Goal: Transaction & Acquisition: Book appointment/travel/reservation

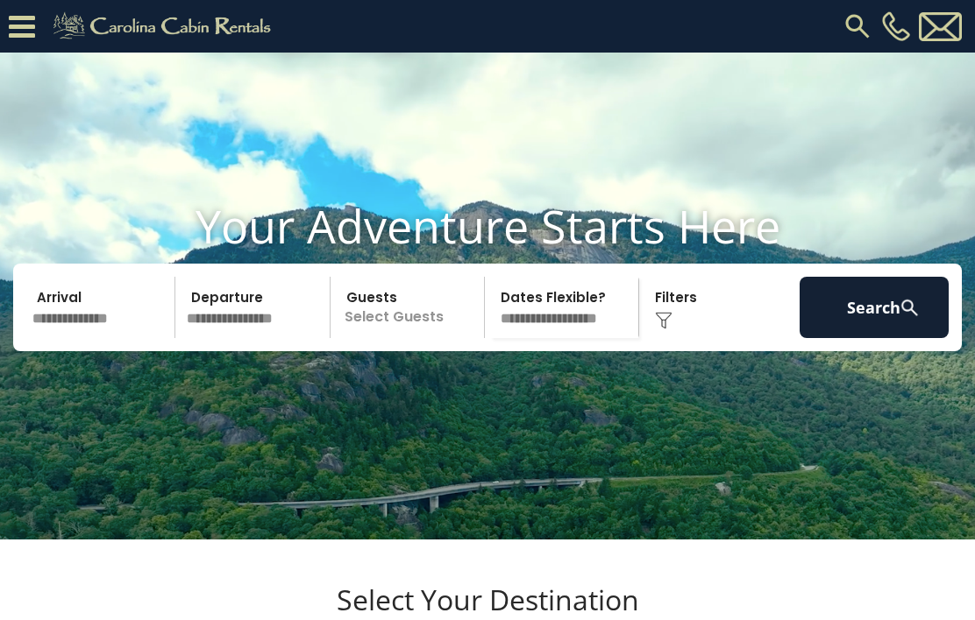
click at [17, 29] on icon at bounding box center [22, 26] width 26 height 31
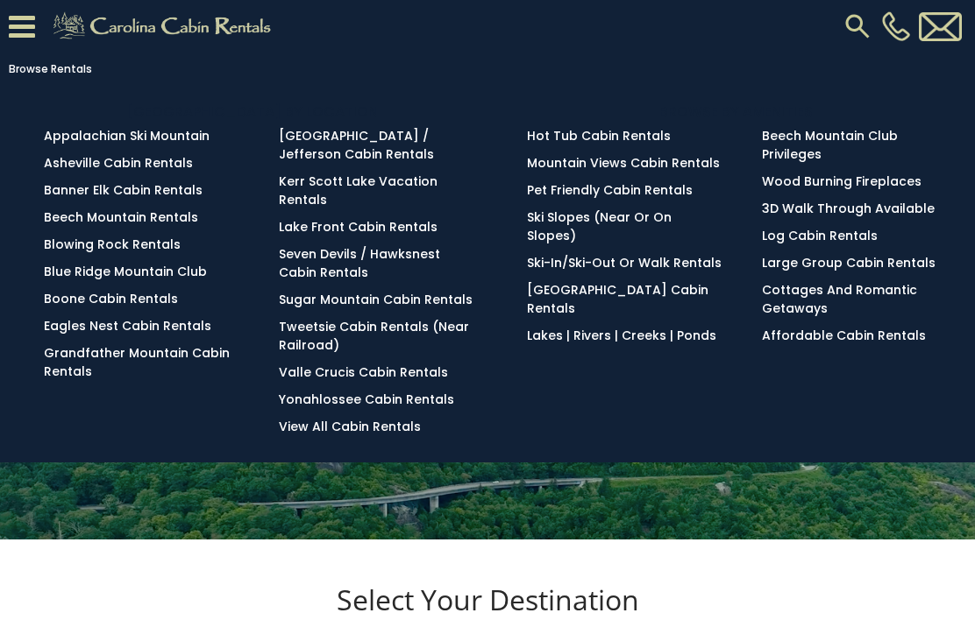
click at [182, 191] on link "Banner Elk Cabin Rentals" at bounding box center [123, 190] width 159 height 18
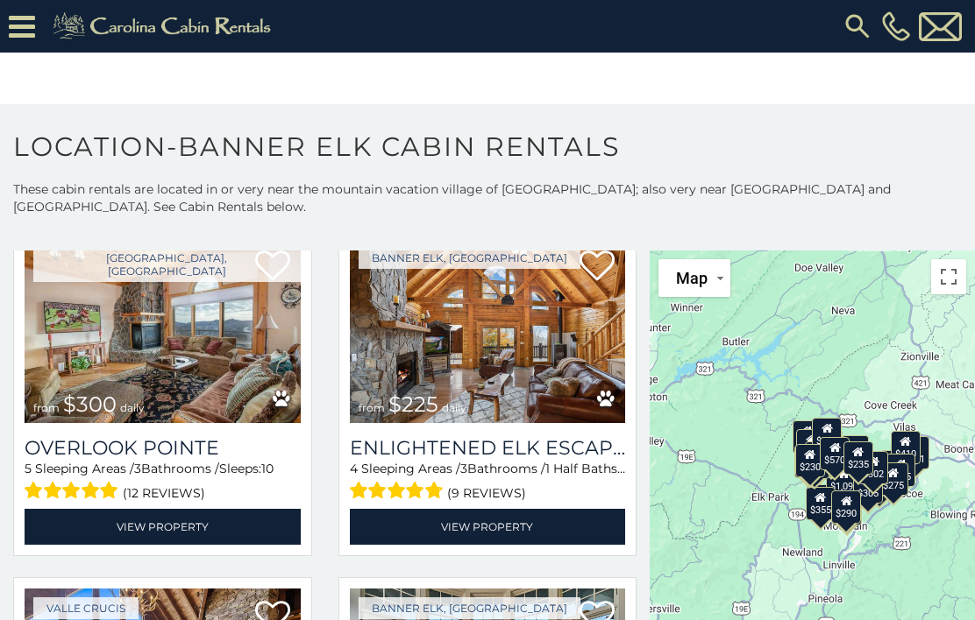
scroll to position [104, 0]
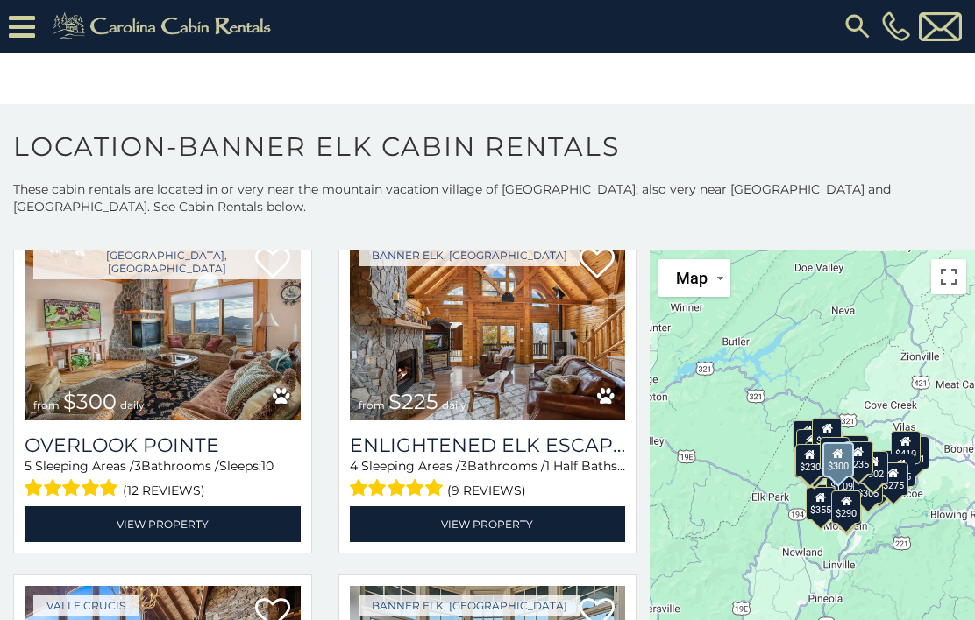
click at [232, 348] on img at bounding box center [163, 328] width 276 height 185
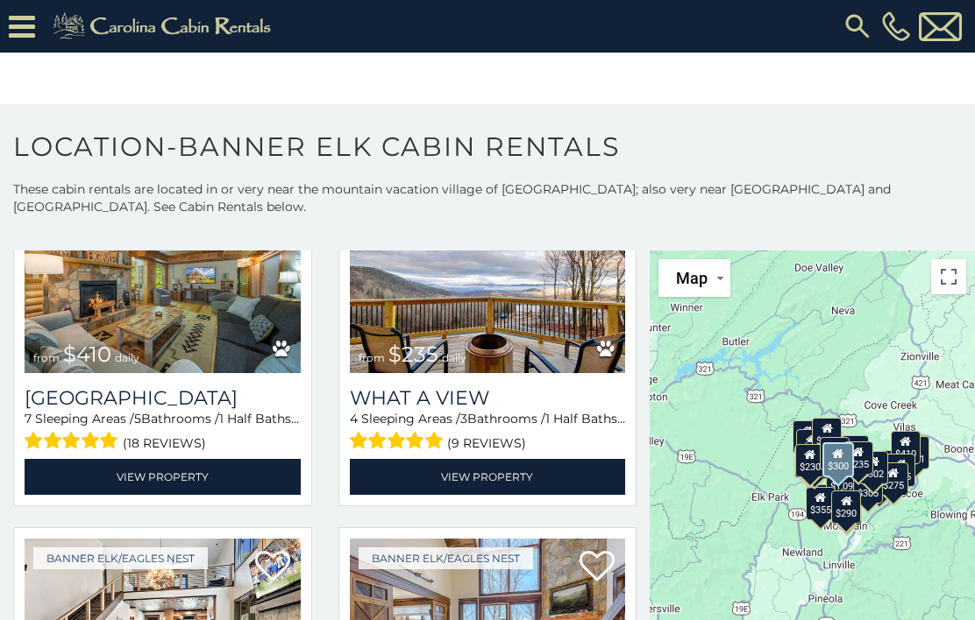
scroll to position [1555, 0]
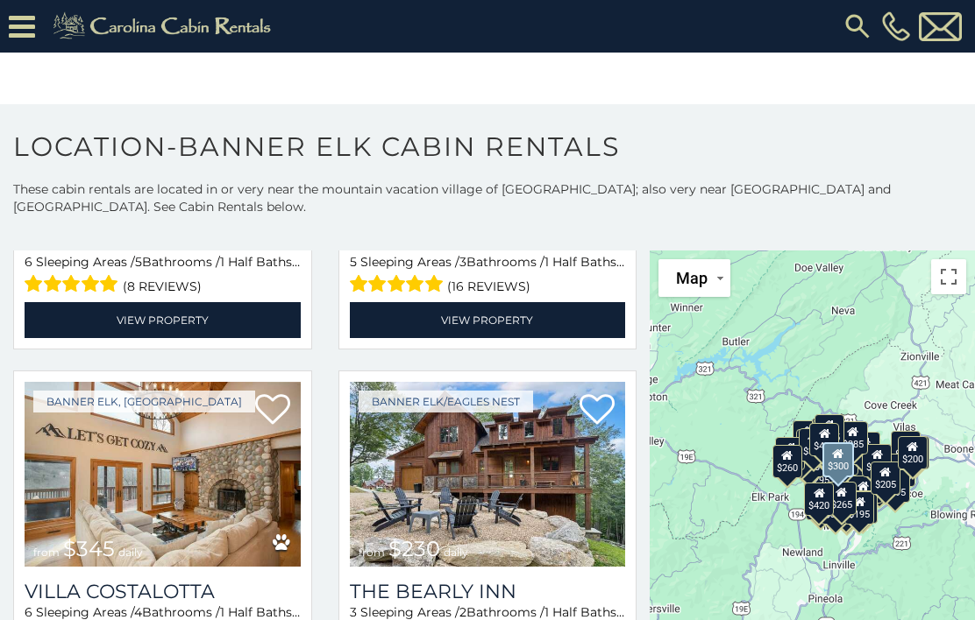
click at [852, 21] on img at bounding box center [857, 27] width 32 height 32
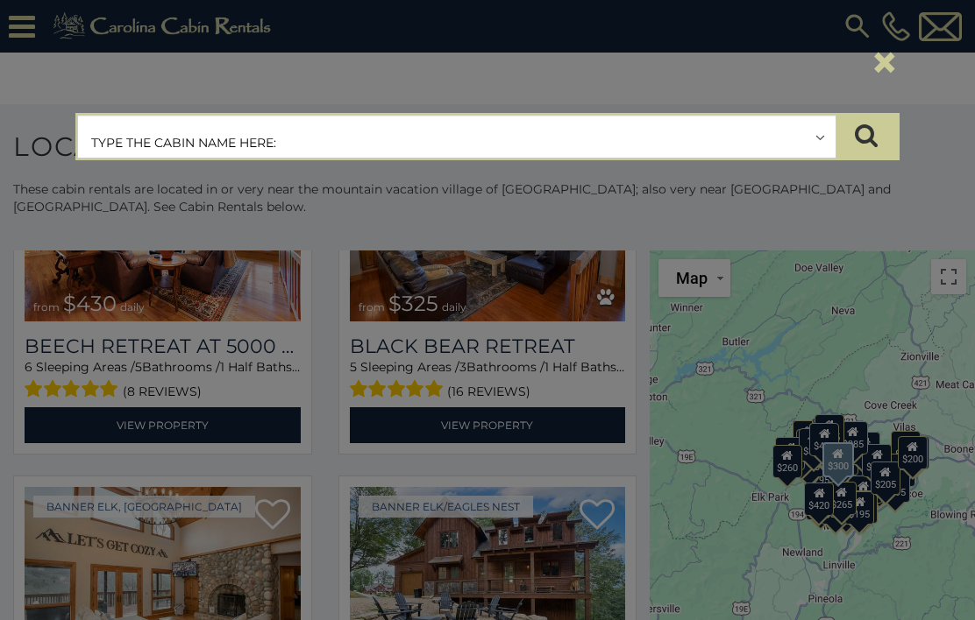
click at [623, 140] on input "text" at bounding box center [456, 138] width 757 height 44
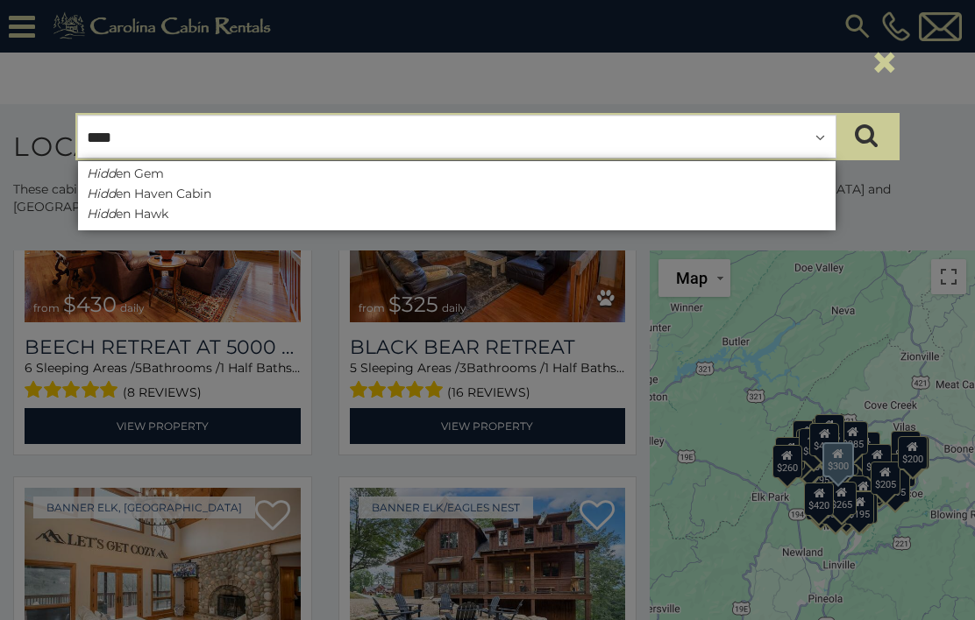
type input "*****"
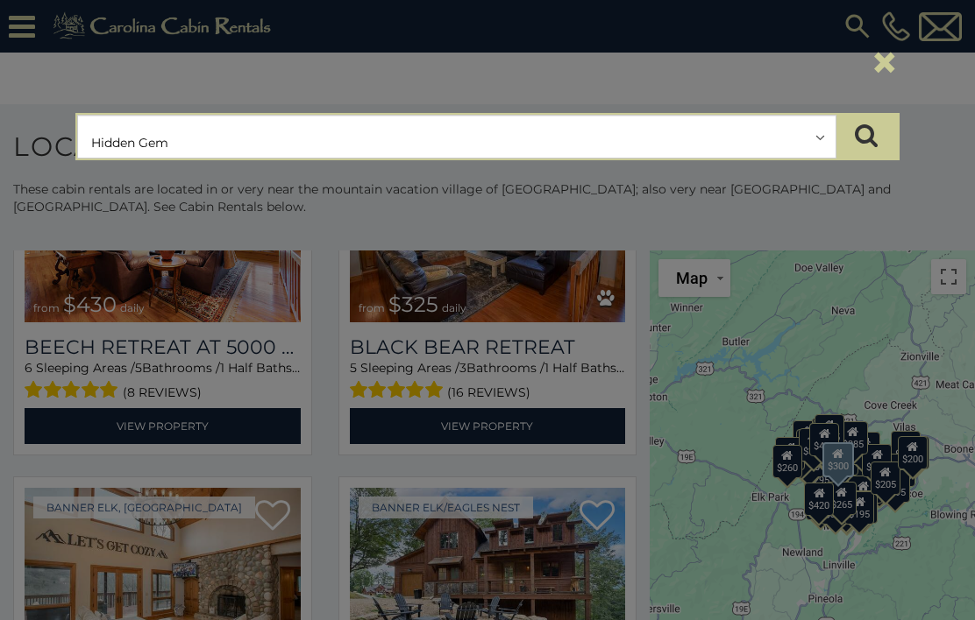
click at [871, 134] on icon "submit" at bounding box center [865, 135] width 23 height 25
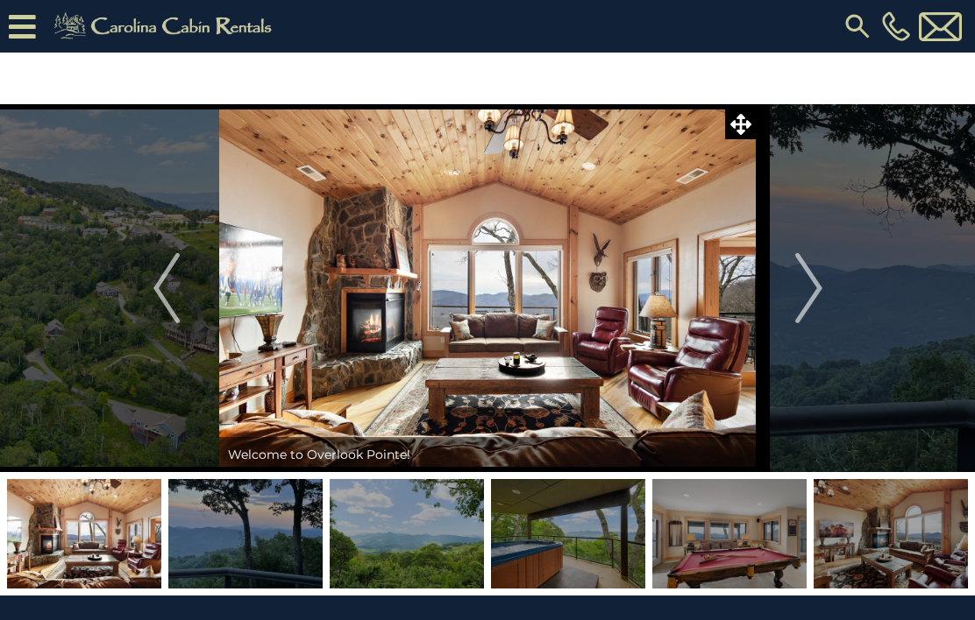
click at [801, 287] on img "Next" at bounding box center [808, 288] width 26 height 70
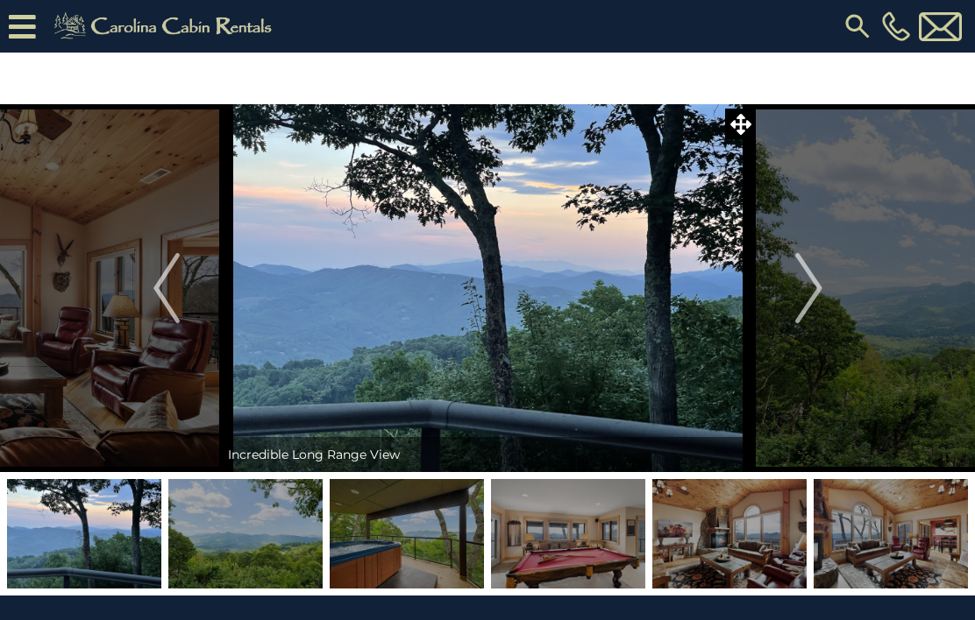
click at [819, 290] on img "Next" at bounding box center [808, 288] width 26 height 70
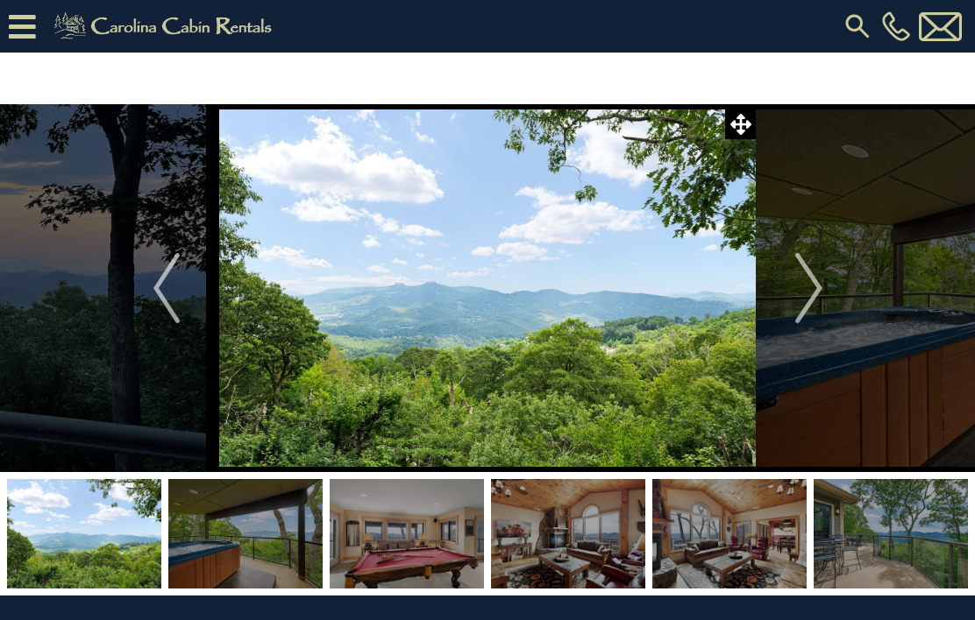
click at [816, 289] on img "Next" at bounding box center [808, 288] width 26 height 70
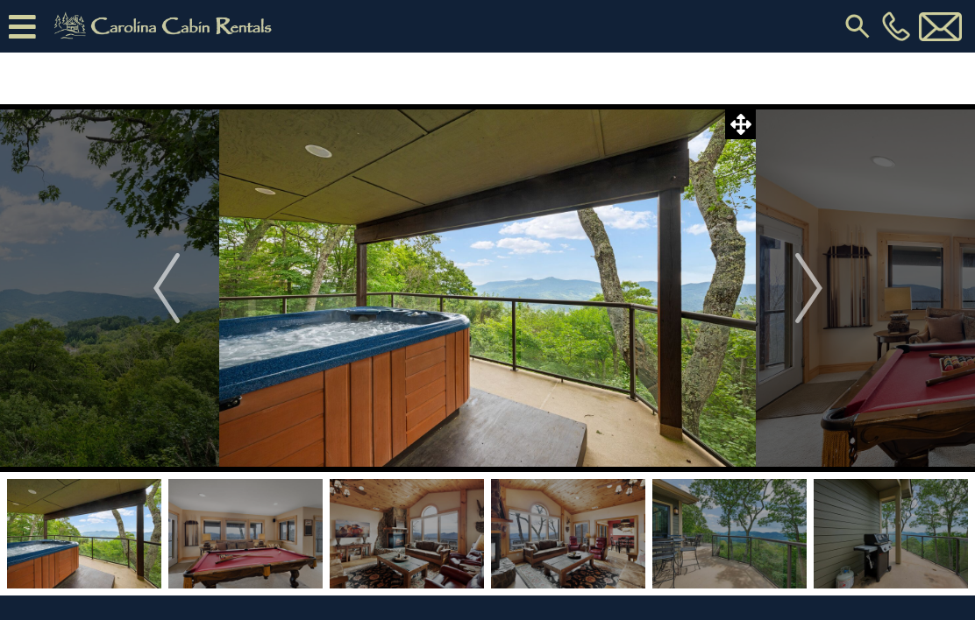
click at [815, 285] on img "Next" at bounding box center [808, 288] width 26 height 70
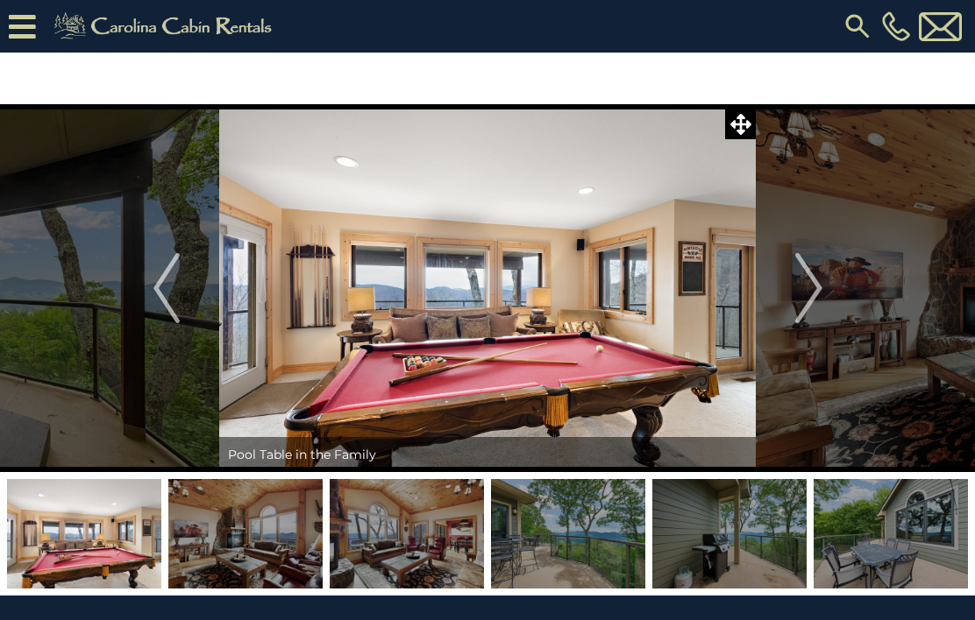
click at [820, 288] on img "Next" at bounding box center [808, 288] width 26 height 70
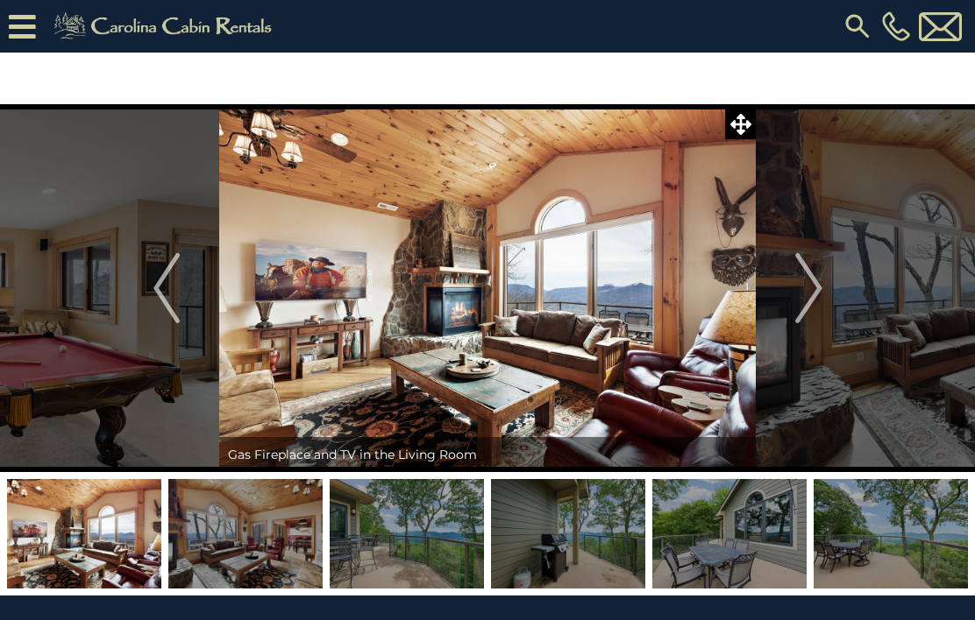
click at [812, 290] on img "Next" at bounding box center [808, 288] width 26 height 70
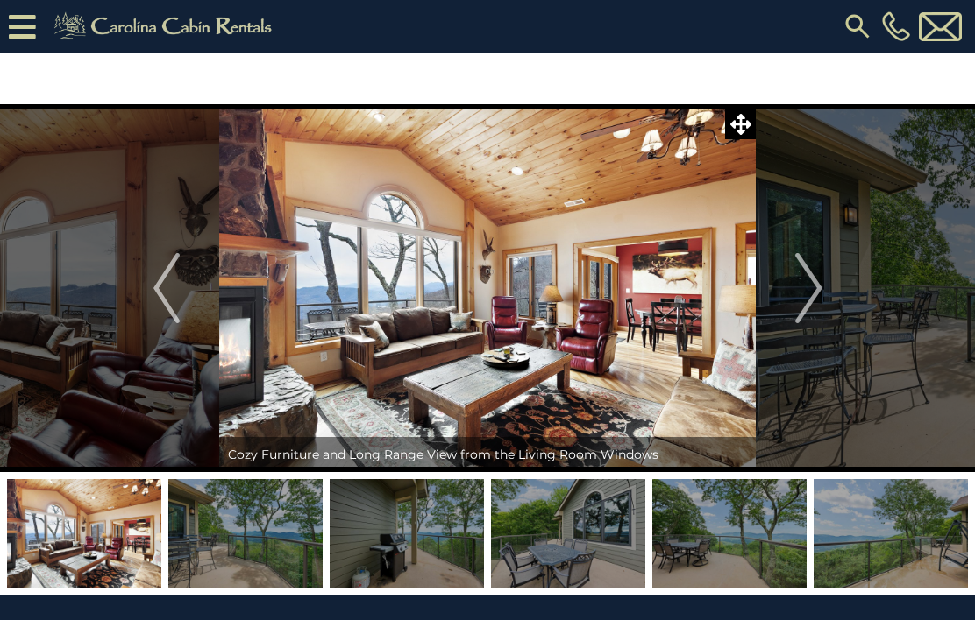
click at [803, 287] on img "Next" at bounding box center [808, 288] width 26 height 70
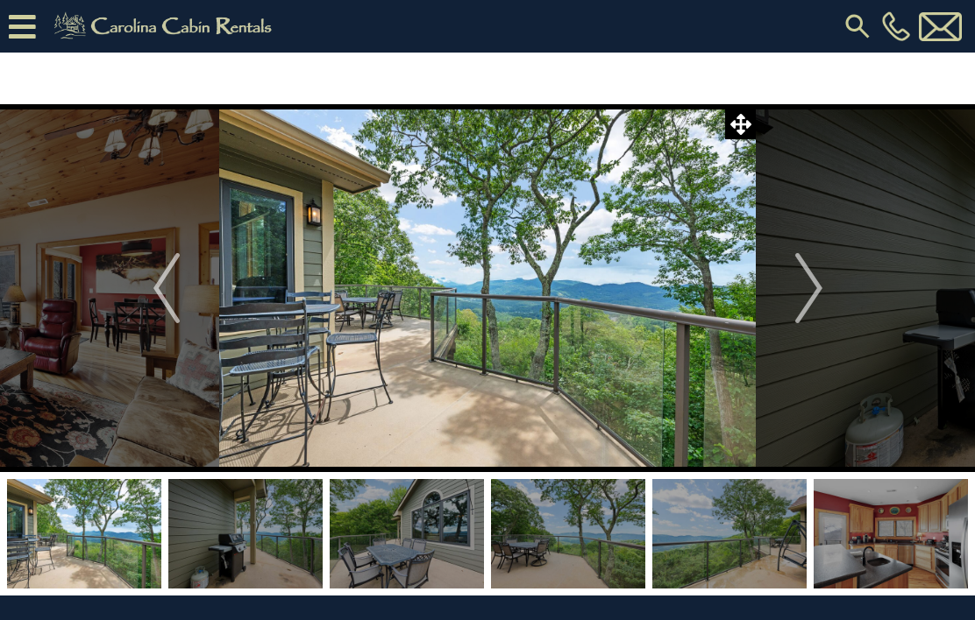
click at [817, 294] on img "Next" at bounding box center [808, 288] width 26 height 70
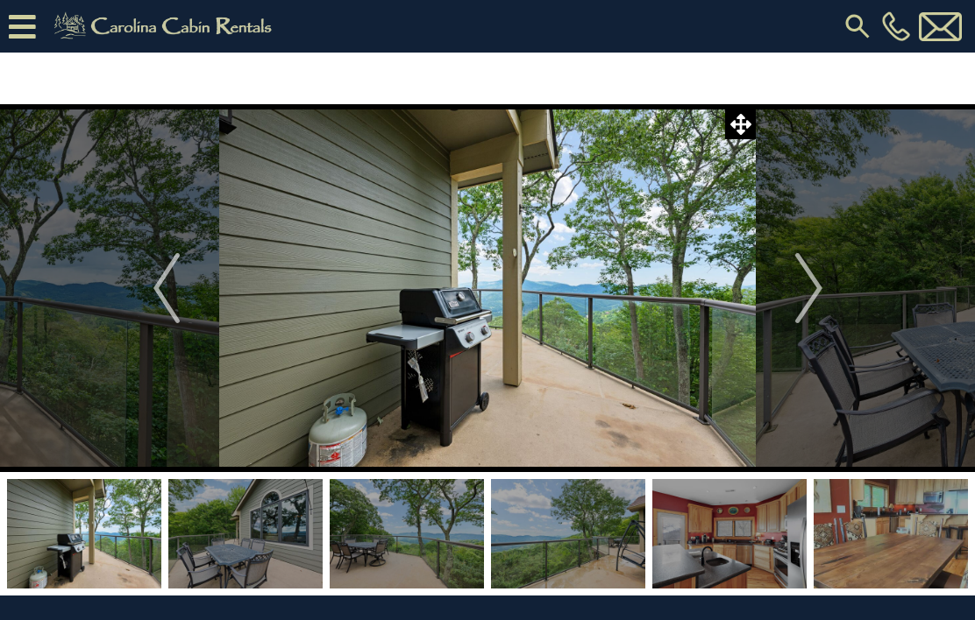
click at [815, 294] on img "Next" at bounding box center [808, 288] width 26 height 70
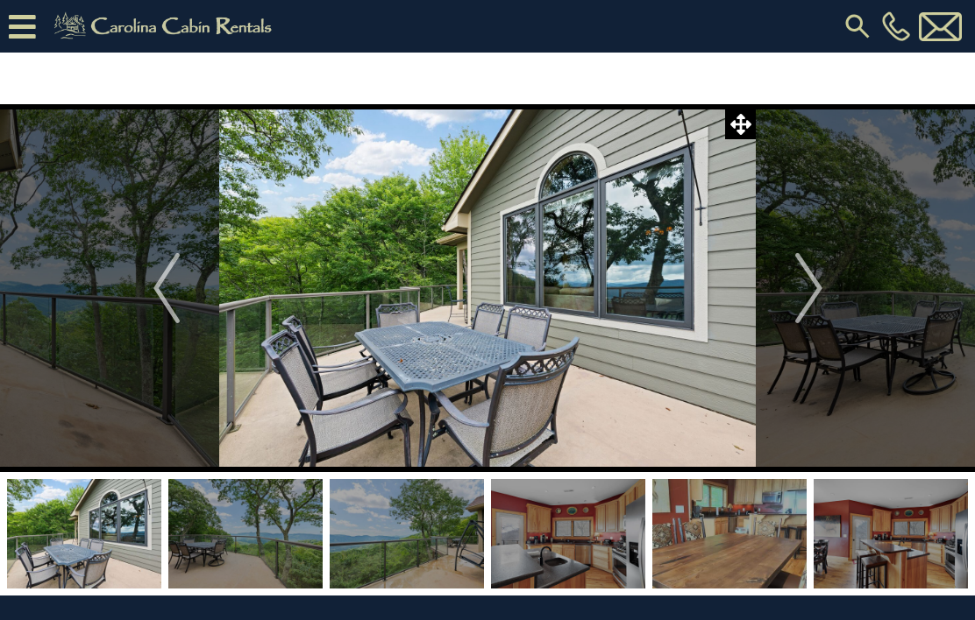
click at [823, 297] on button "Next" at bounding box center [808, 288] width 106 height 368
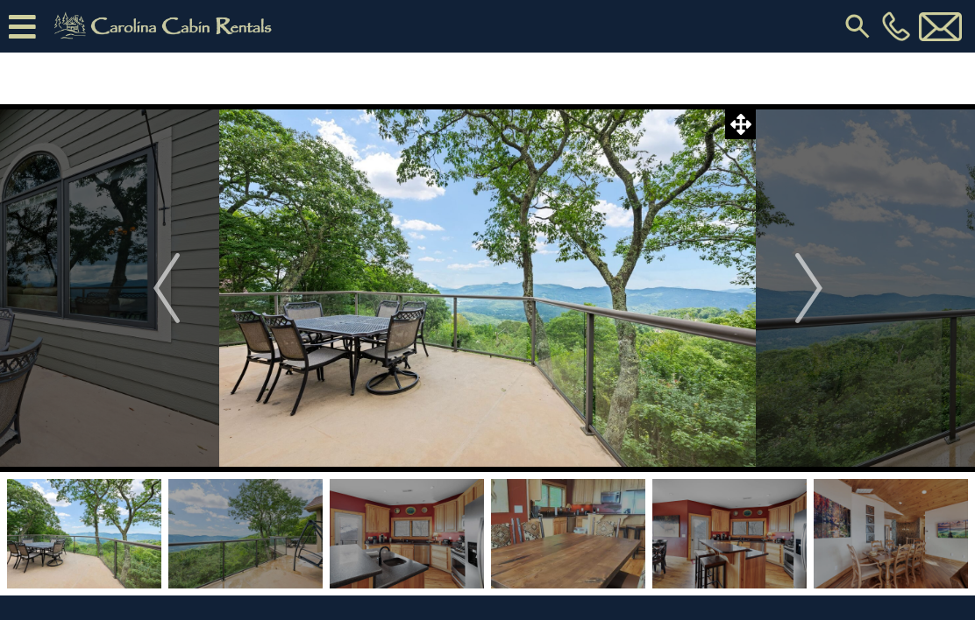
click at [809, 290] on img "Next" at bounding box center [808, 288] width 26 height 70
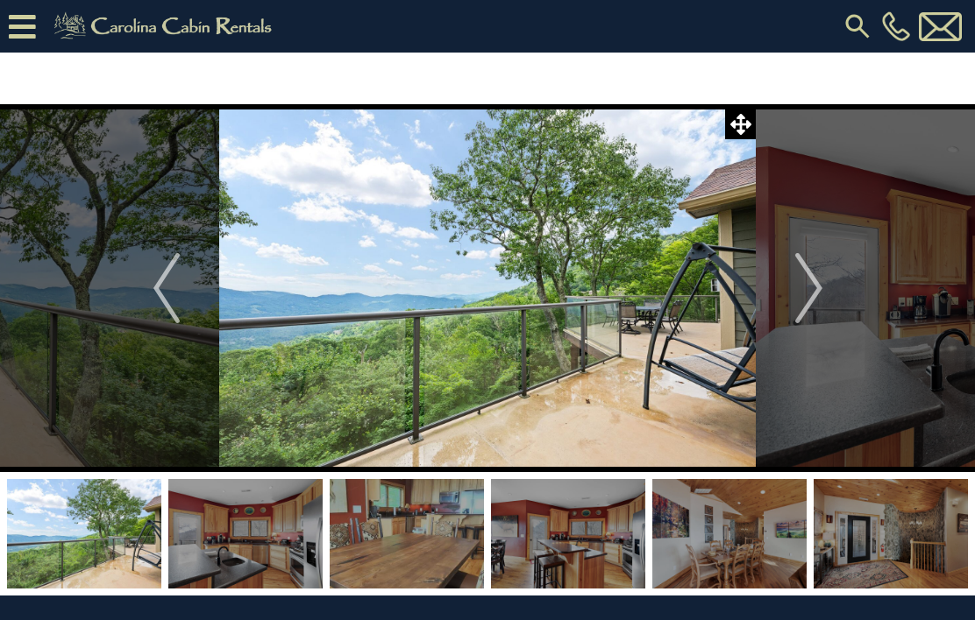
click at [813, 289] on img "Next" at bounding box center [808, 288] width 26 height 70
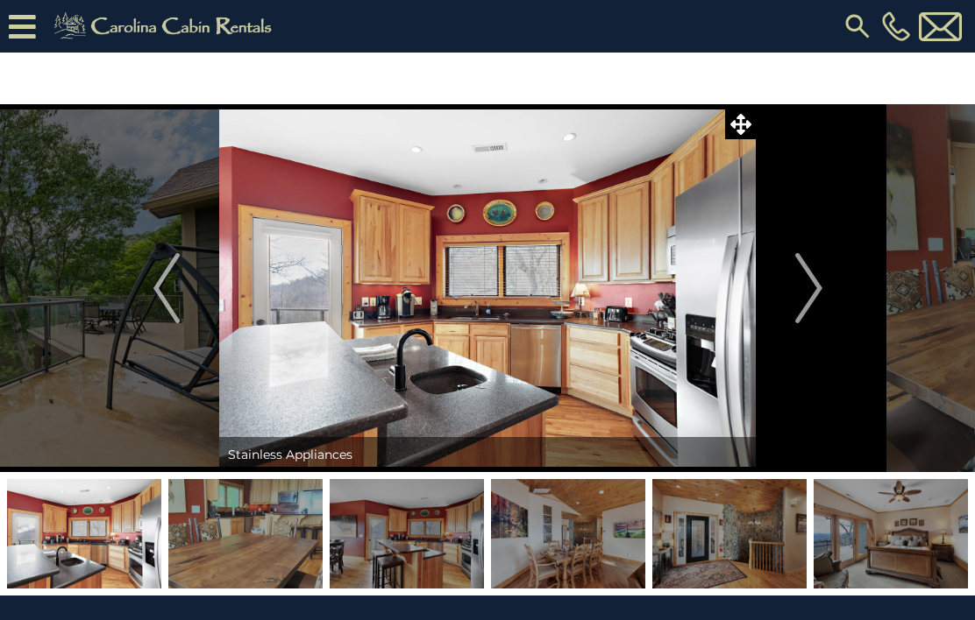
click at [814, 289] on img "Next" at bounding box center [808, 288] width 26 height 70
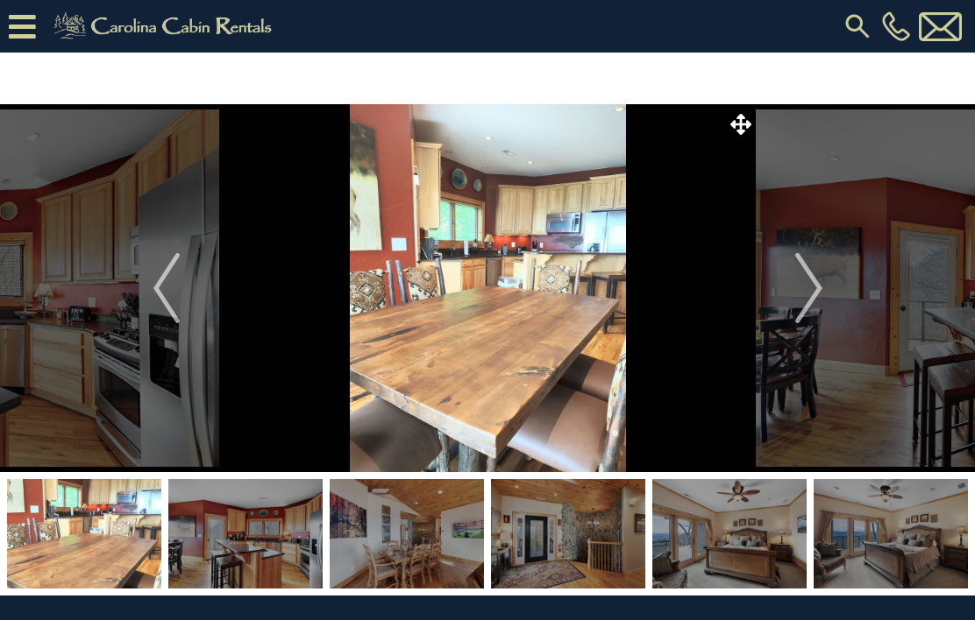
click at [809, 293] on img "Next" at bounding box center [808, 288] width 26 height 70
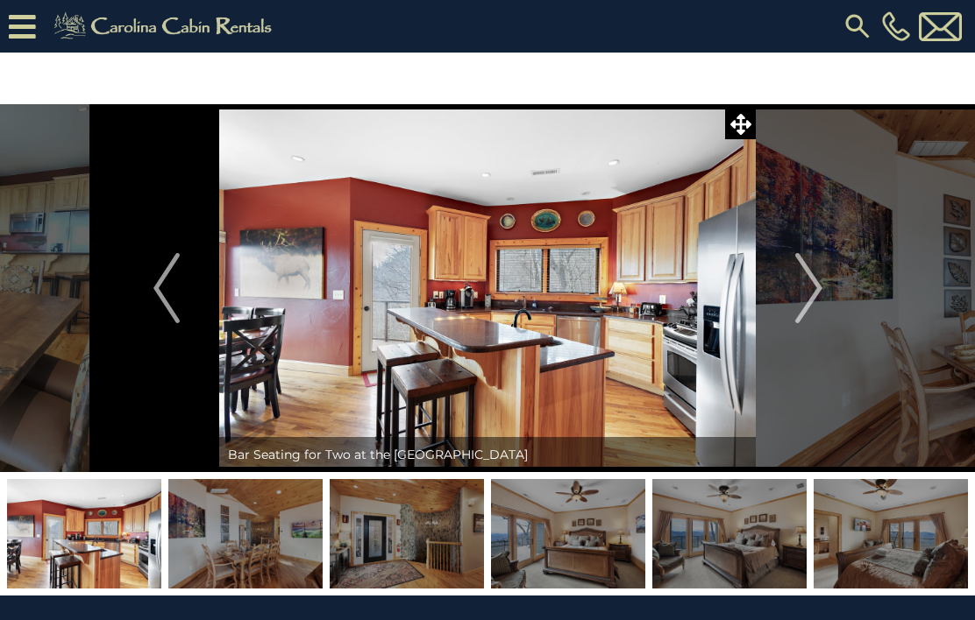
click at [812, 291] on img "Next" at bounding box center [808, 288] width 26 height 70
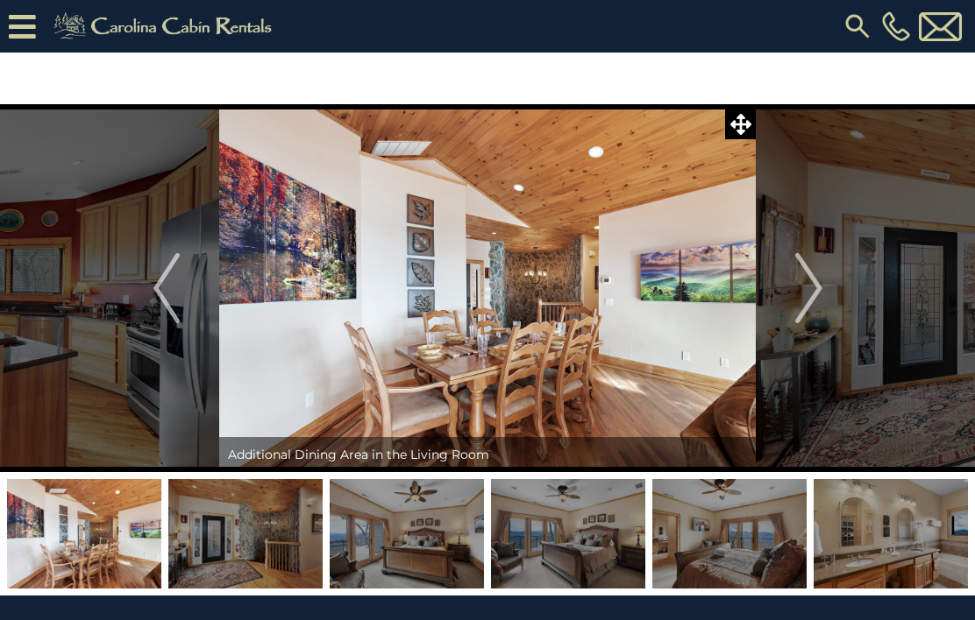
click at [815, 288] on img "Next" at bounding box center [808, 288] width 26 height 70
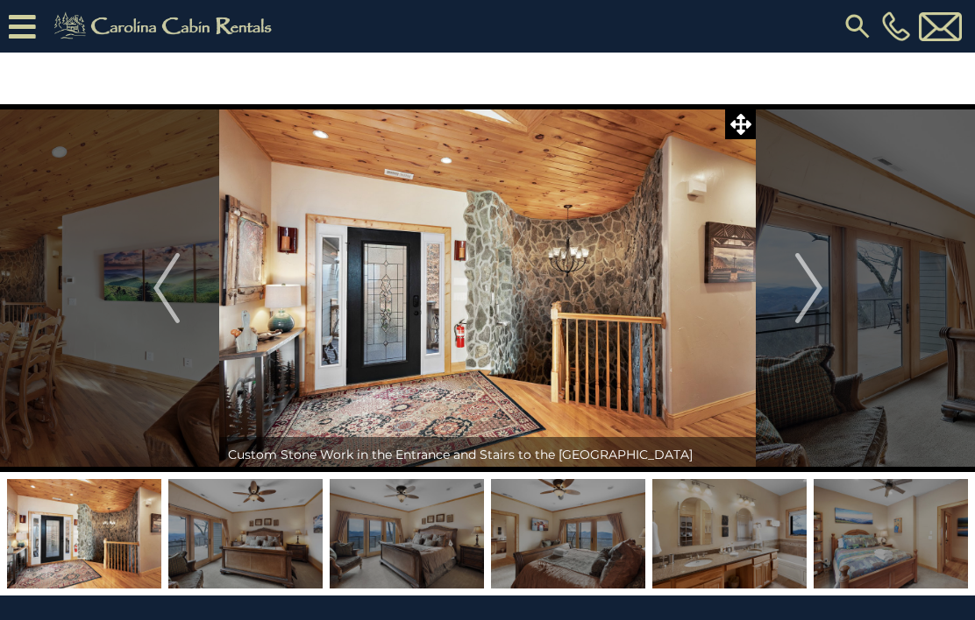
click at [818, 289] on img "Next" at bounding box center [808, 288] width 26 height 70
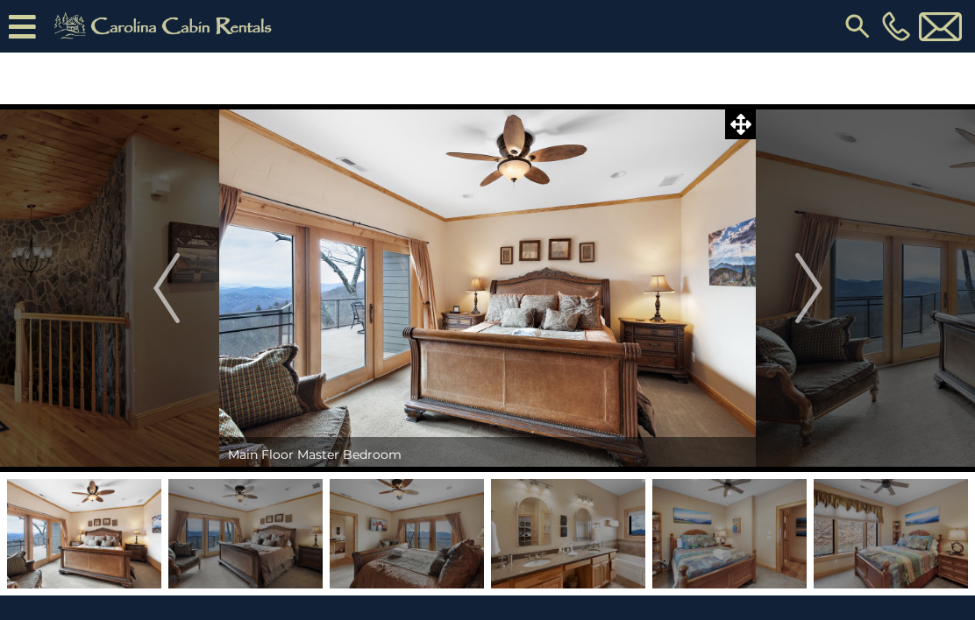
click at [813, 287] on img "Next" at bounding box center [808, 288] width 26 height 70
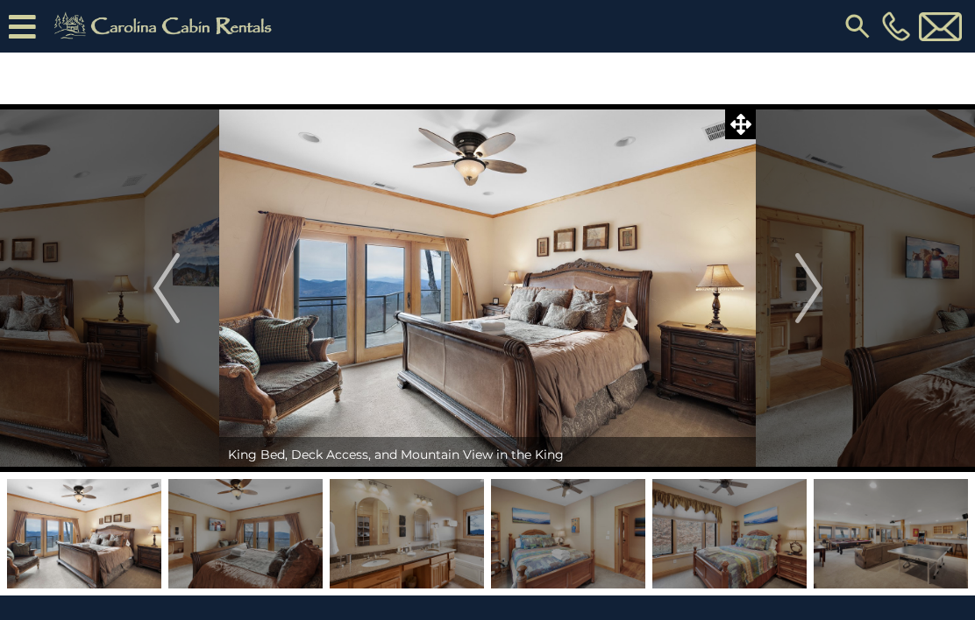
click at [821, 287] on img "Next" at bounding box center [808, 288] width 26 height 70
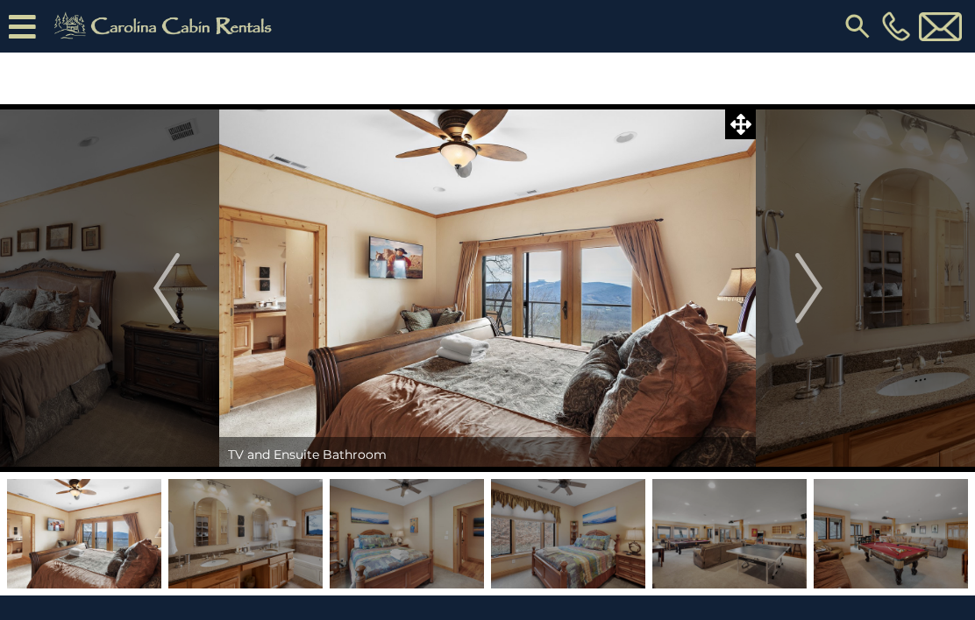
click at [826, 286] on button "Next" at bounding box center [808, 288] width 106 height 368
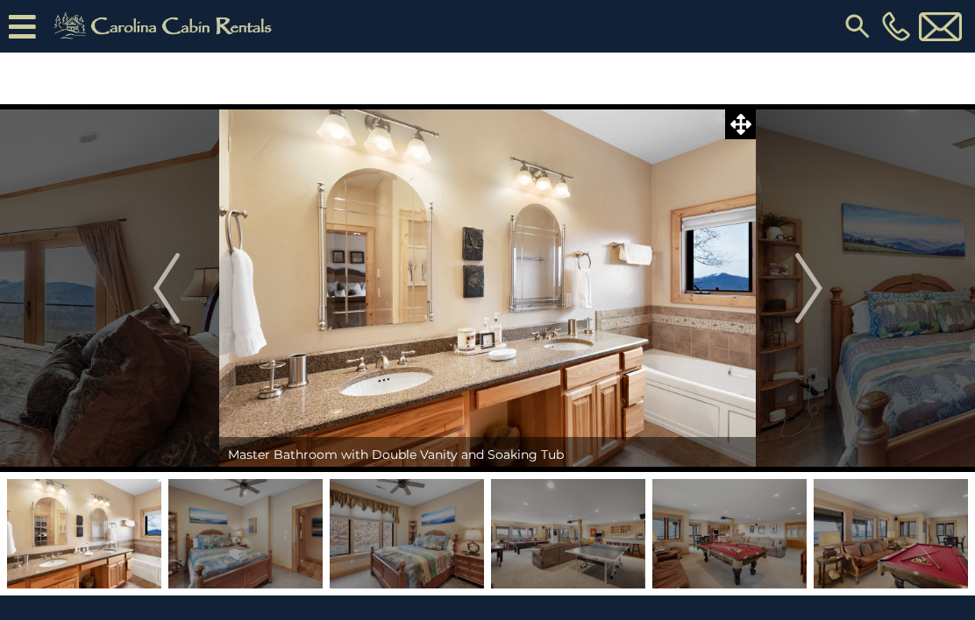
click at [829, 284] on button "Next" at bounding box center [808, 288] width 106 height 368
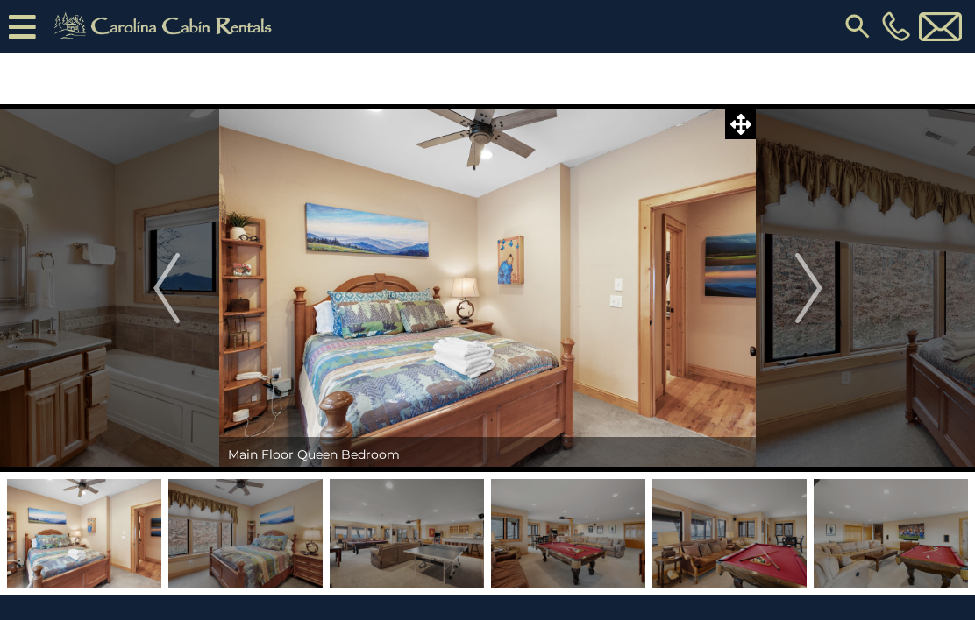
click at [826, 283] on button "Next" at bounding box center [808, 288] width 106 height 368
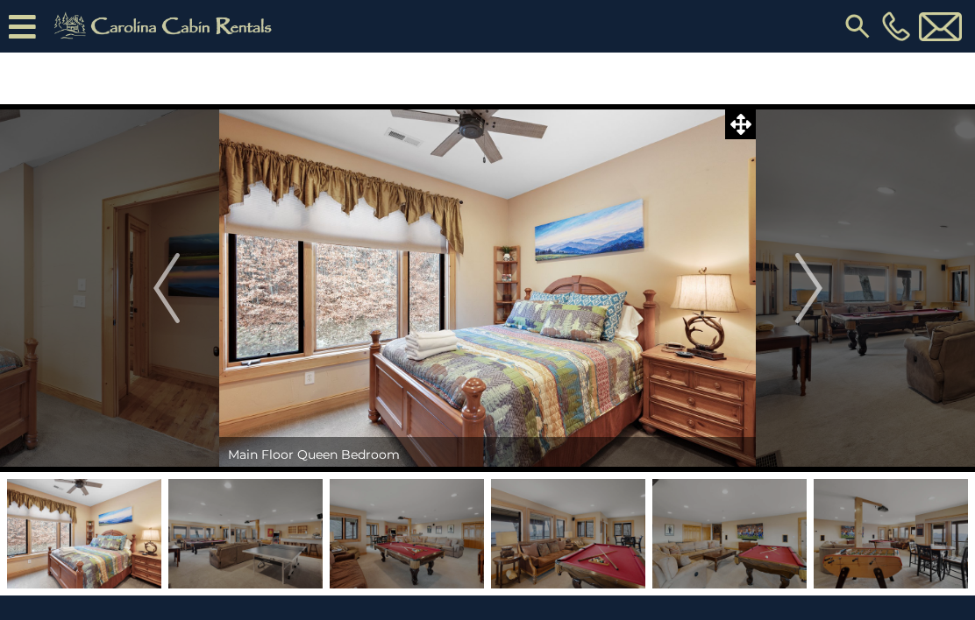
click at [819, 293] on img "Next" at bounding box center [808, 288] width 26 height 70
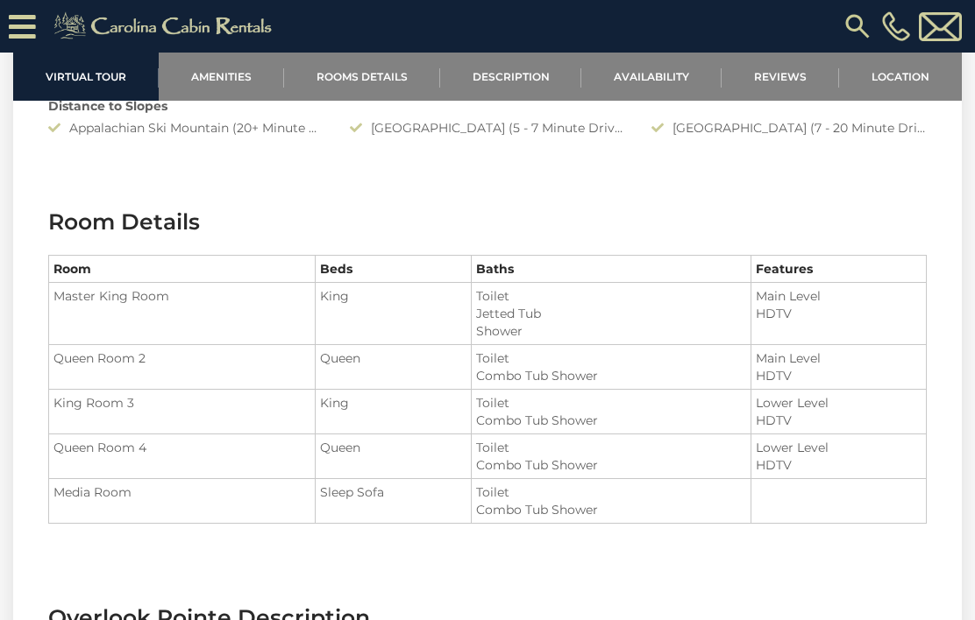
scroll to position [1802, 0]
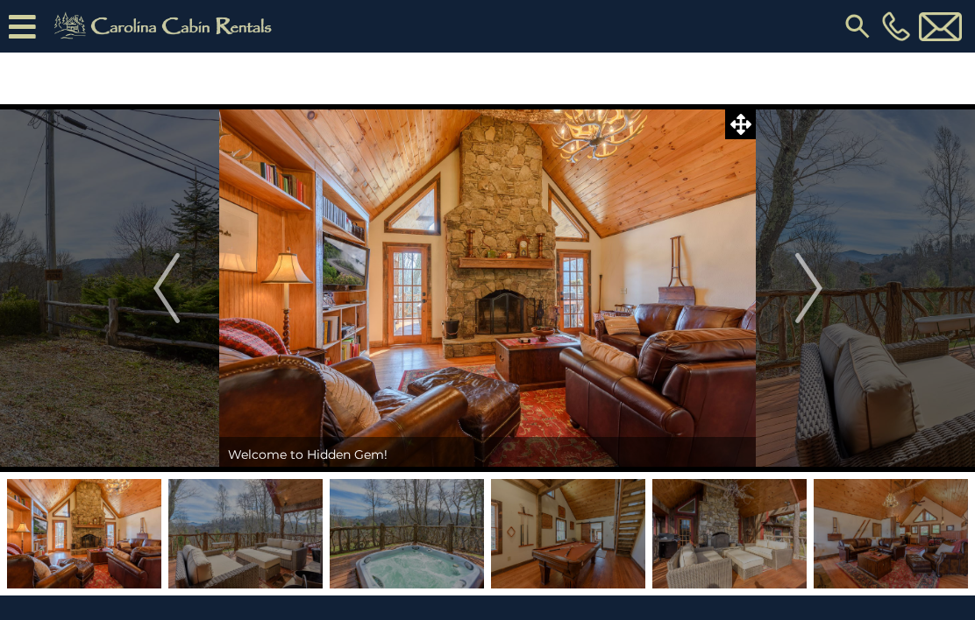
click at [806, 294] on img "Next" at bounding box center [808, 288] width 26 height 70
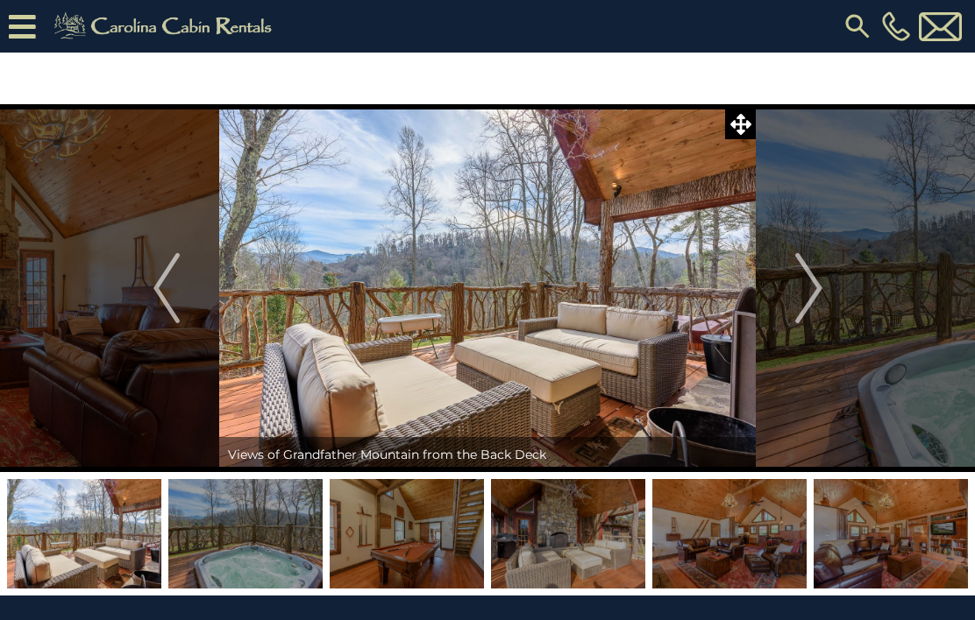
click at [812, 292] on img "Next" at bounding box center [808, 288] width 26 height 70
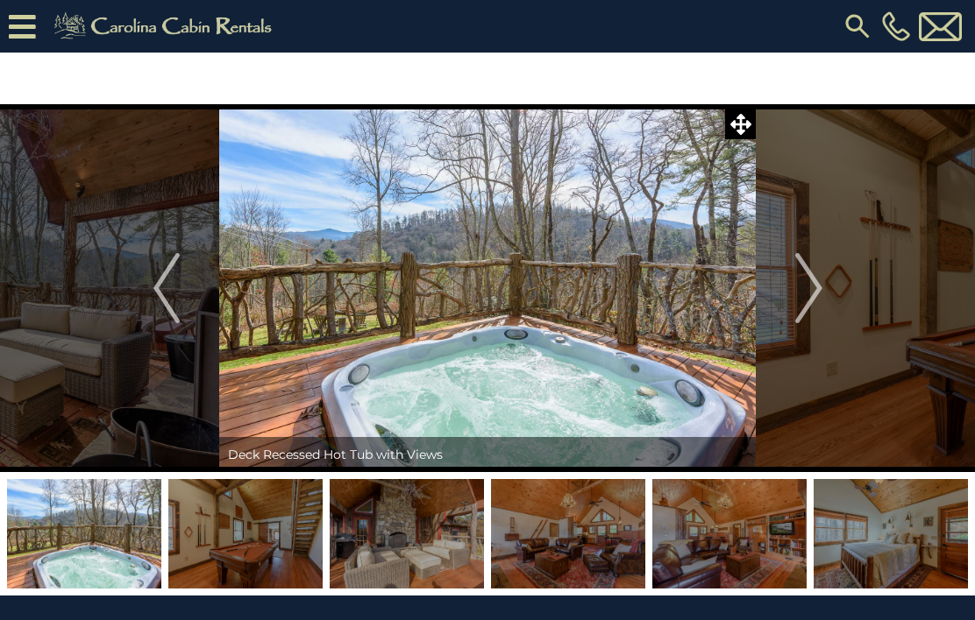
click at [807, 291] on img "Next" at bounding box center [808, 288] width 26 height 70
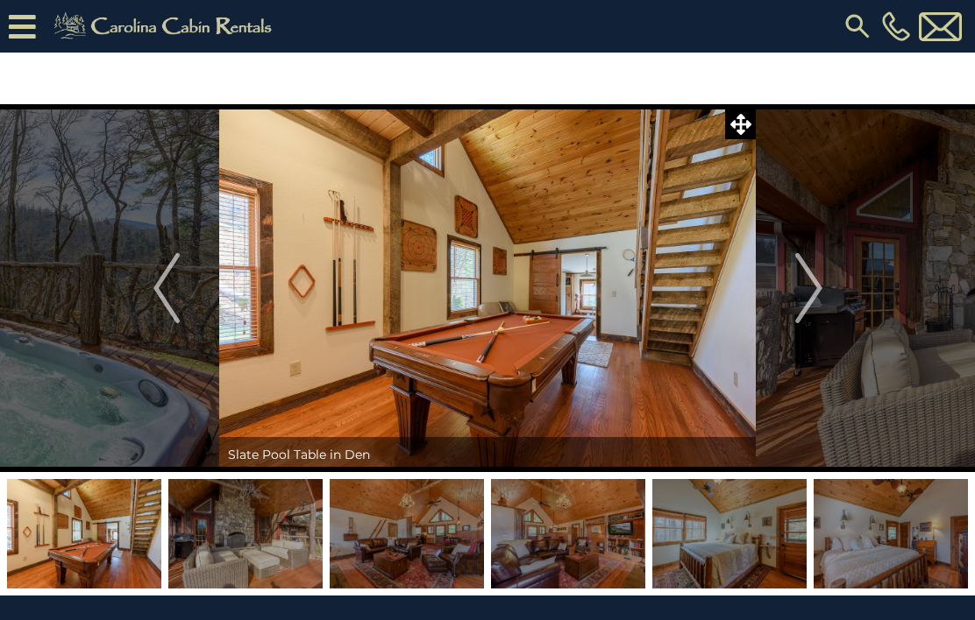
click at [819, 286] on img "Next" at bounding box center [808, 288] width 26 height 70
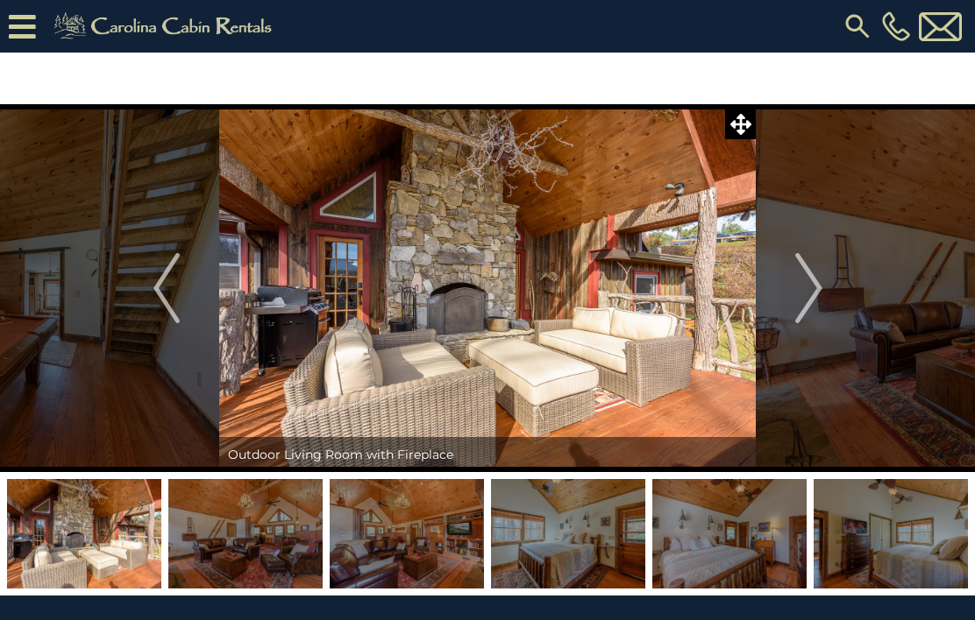
click at [818, 291] on img "Next" at bounding box center [808, 288] width 26 height 70
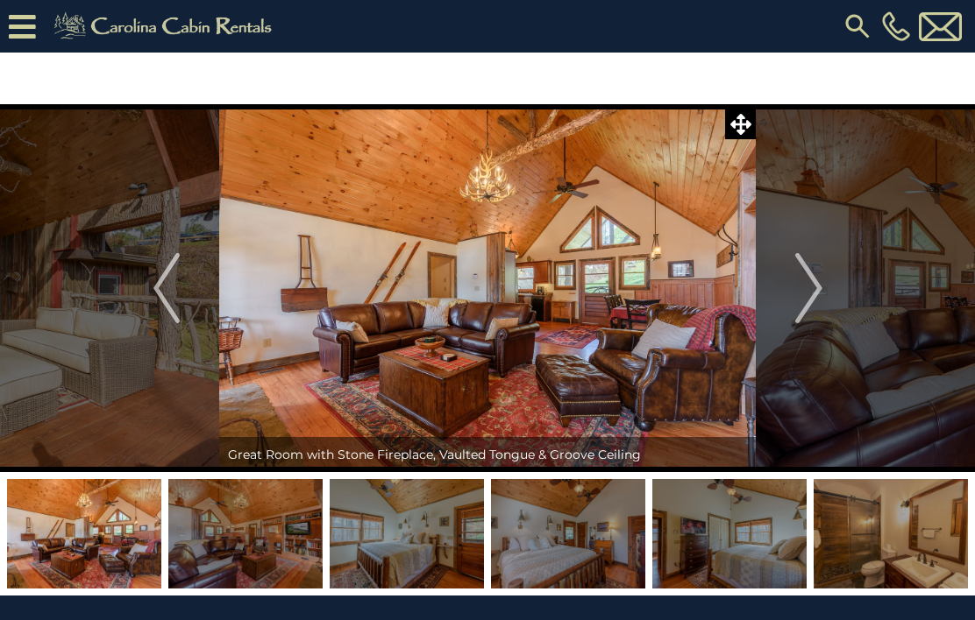
click at [819, 289] on img "Next" at bounding box center [808, 288] width 26 height 70
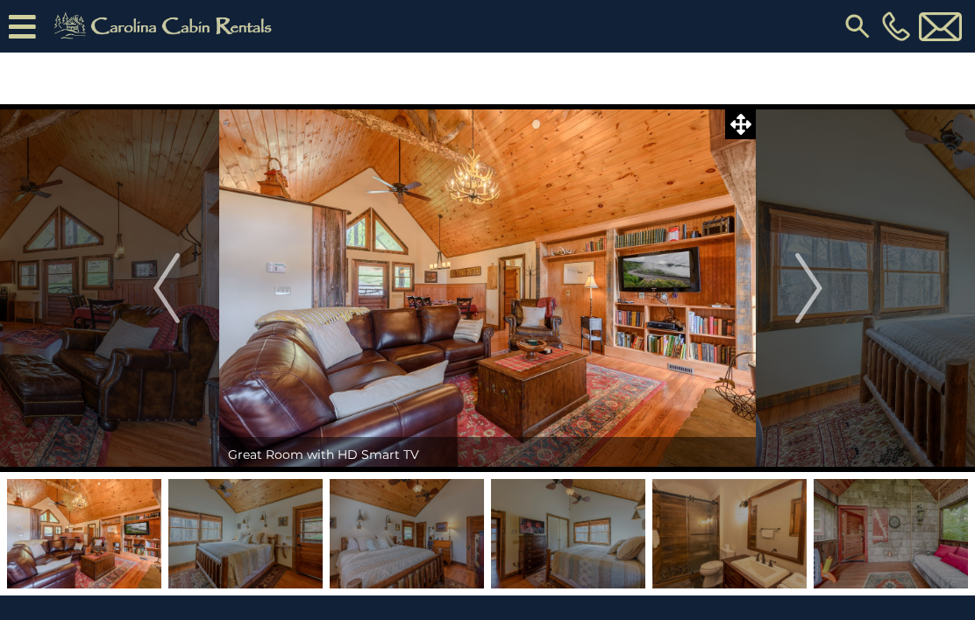
click at [809, 293] on img "Next" at bounding box center [808, 288] width 26 height 70
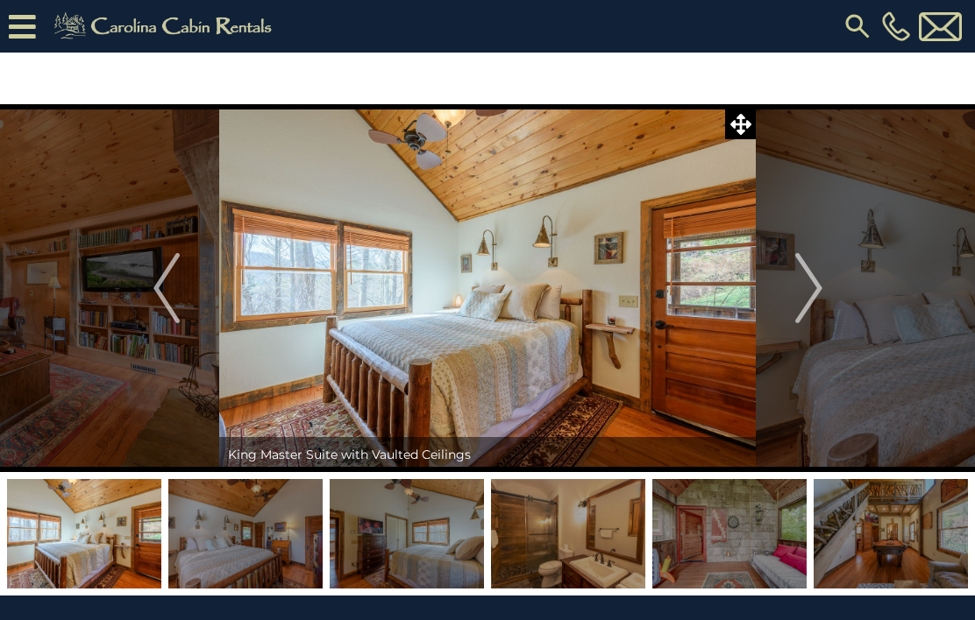
click at [806, 303] on img "Next" at bounding box center [808, 288] width 26 height 70
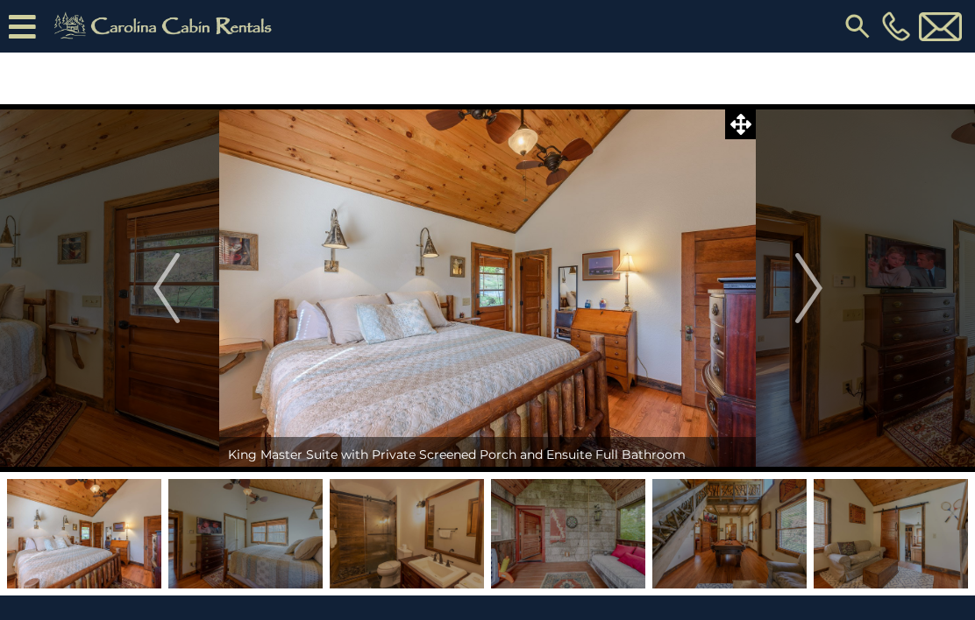
click at [817, 297] on img "Next" at bounding box center [808, 288] width 26 height 70
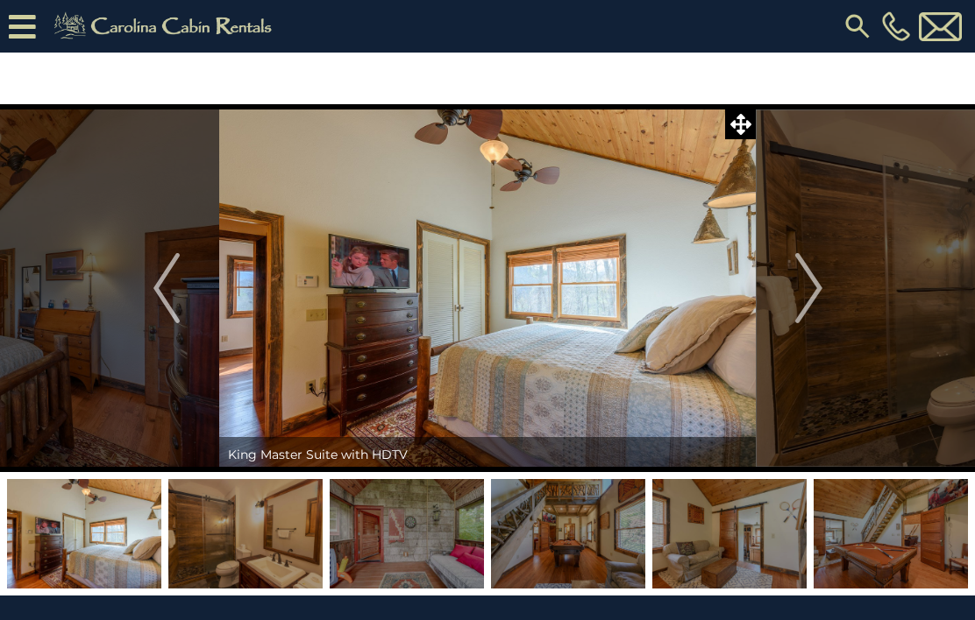
click at [812, 299] on img "Next" at bounding box center [808, 288] width 26 height 70
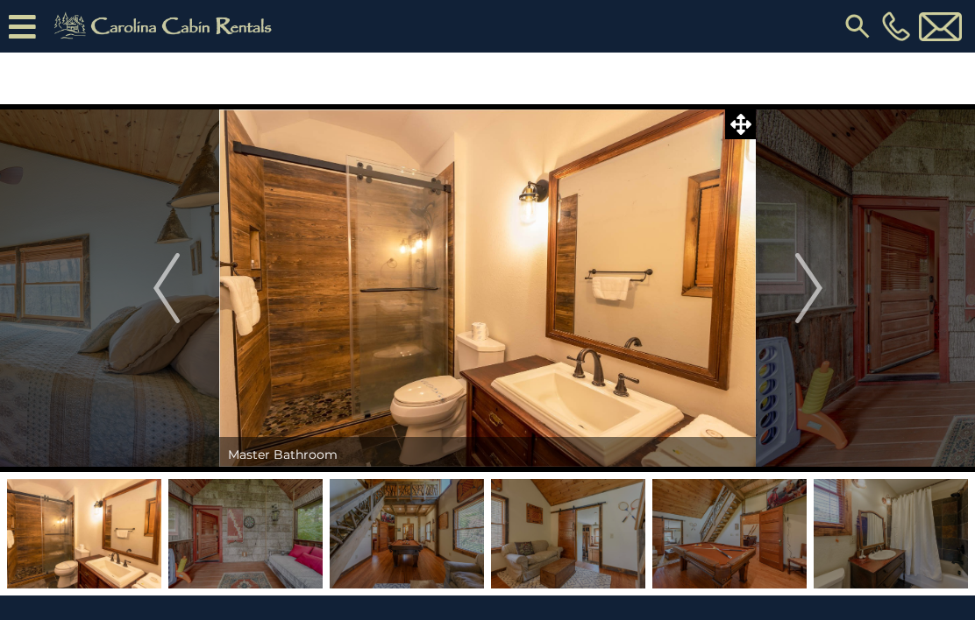
click at [806, 297] on img "Next" at bounding box center [808, 288] width 26 height 70
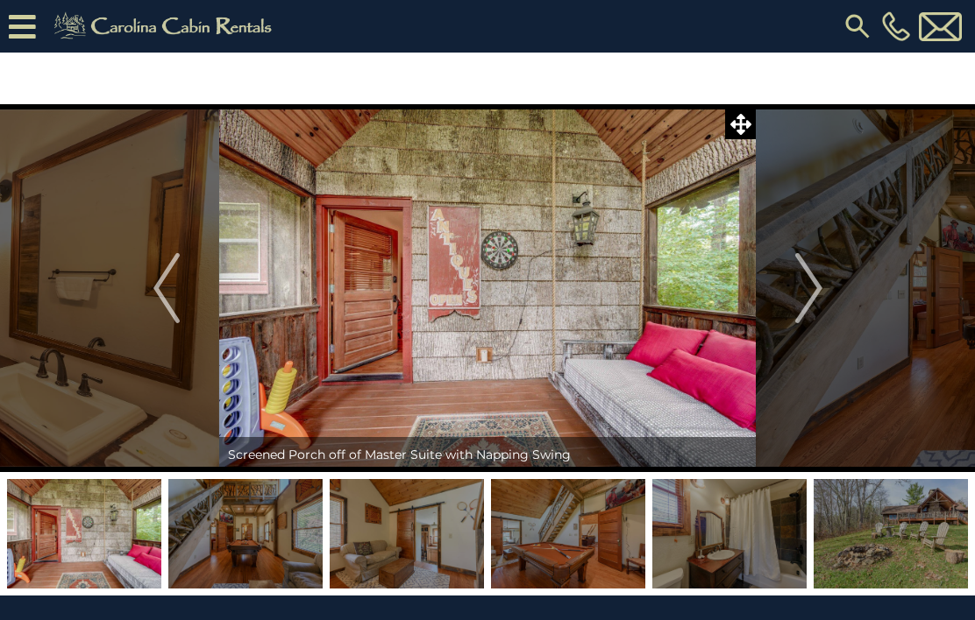
click at [799, 299] on img "Next" at bounding box center [808, 288] width 26 height 70
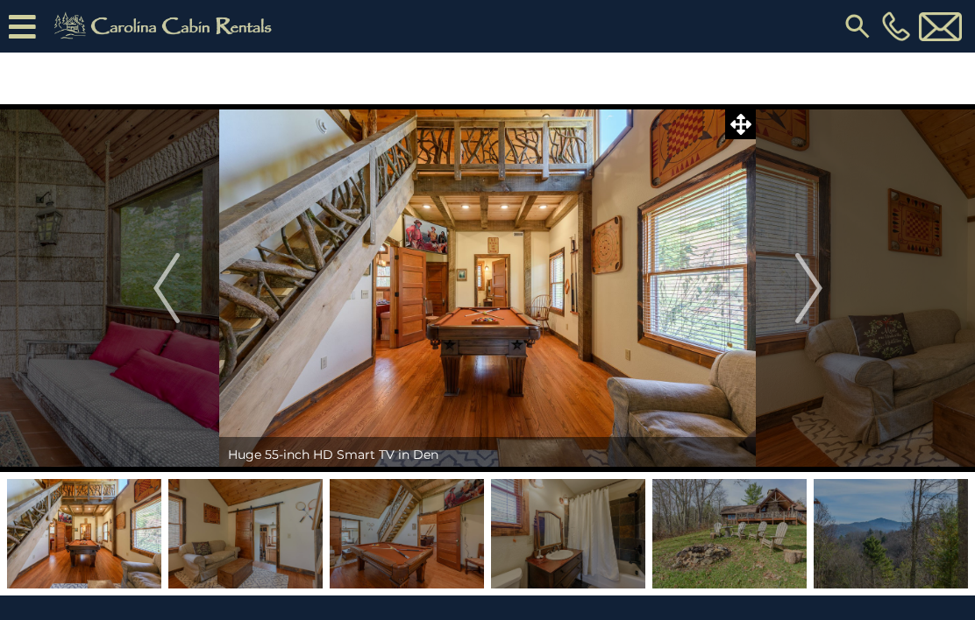
click at [821, 290] on img "Next" at bounding box center [808, 288] width 26 height 70
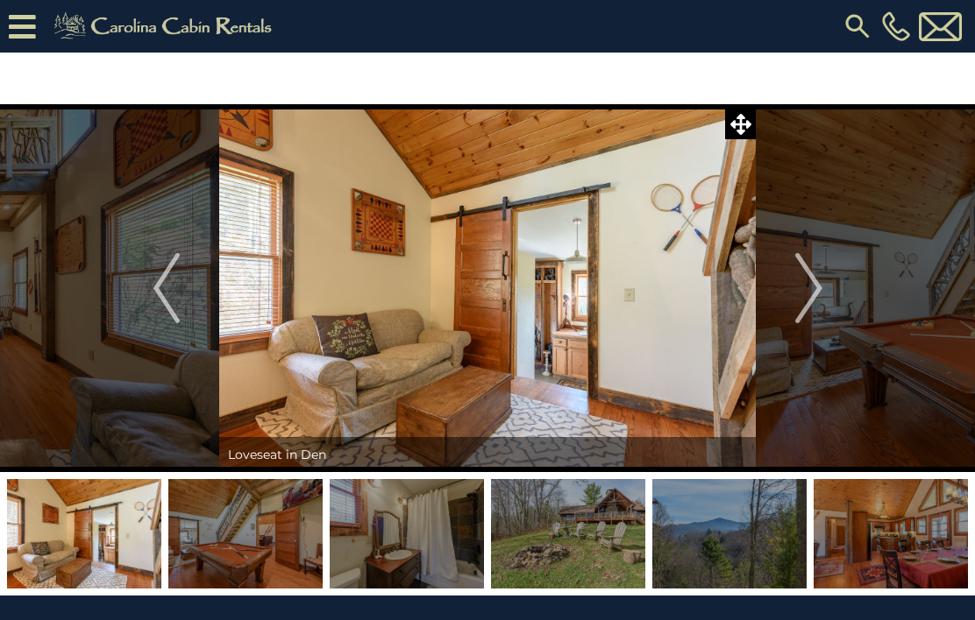
click at [820, 297] on img "Next" at bounding box center [808, 288] width 26 height 70
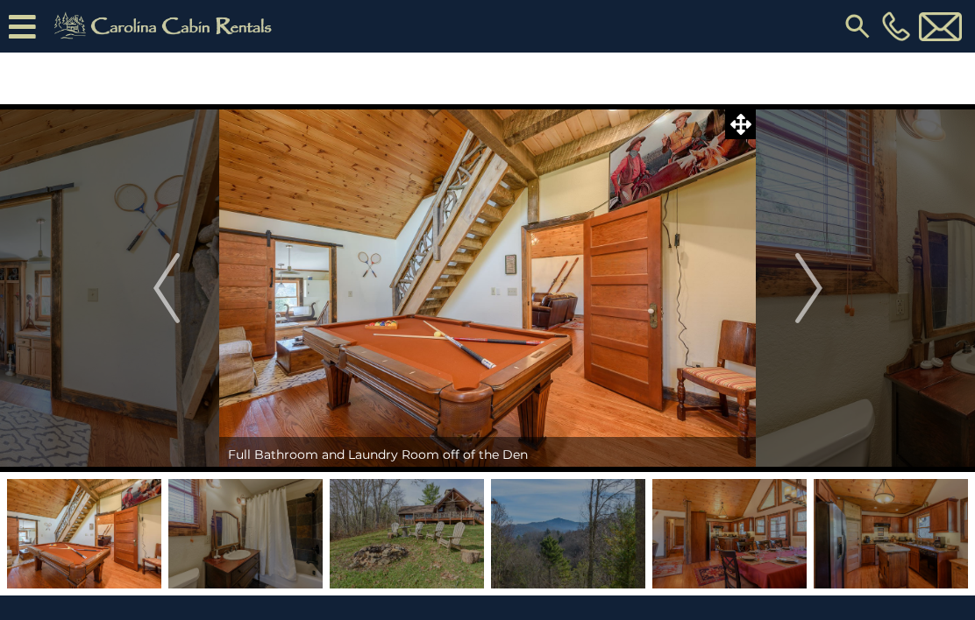
click at [816, 292] on img "Next" at bounding box center [808, 288] width 26 height 70
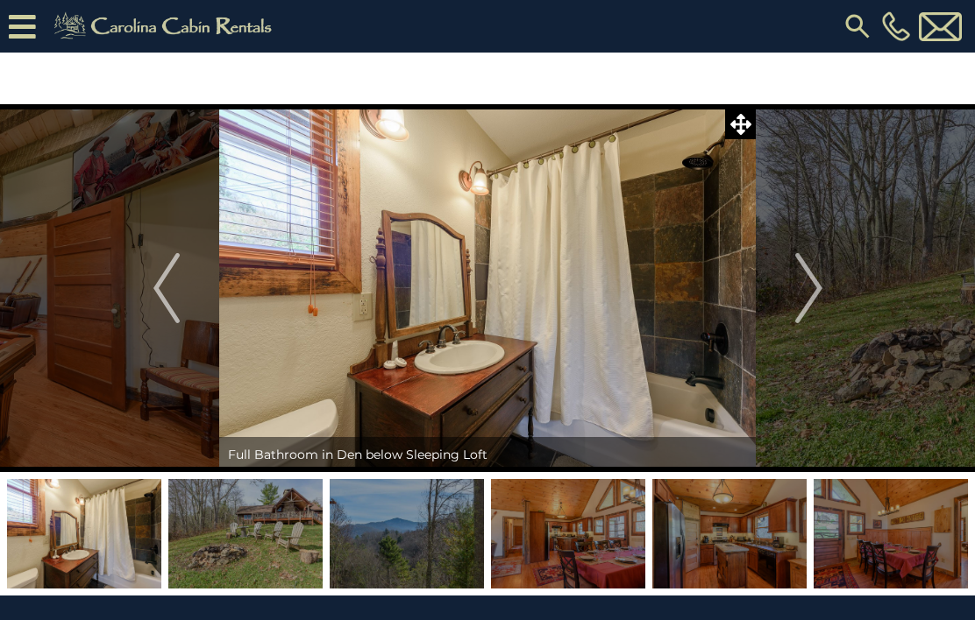
click at [813, 286] on img "Next" at bounding box center [808, 288] width 26 height 70
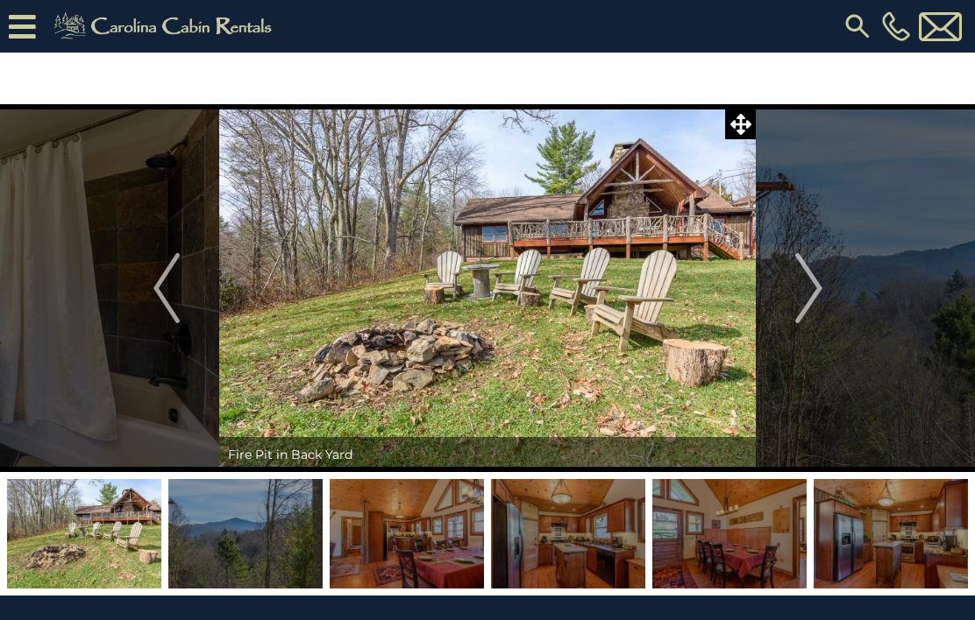
click at [813, 284] on img "Next" at bounding box center [808, 288] width 26 height 70
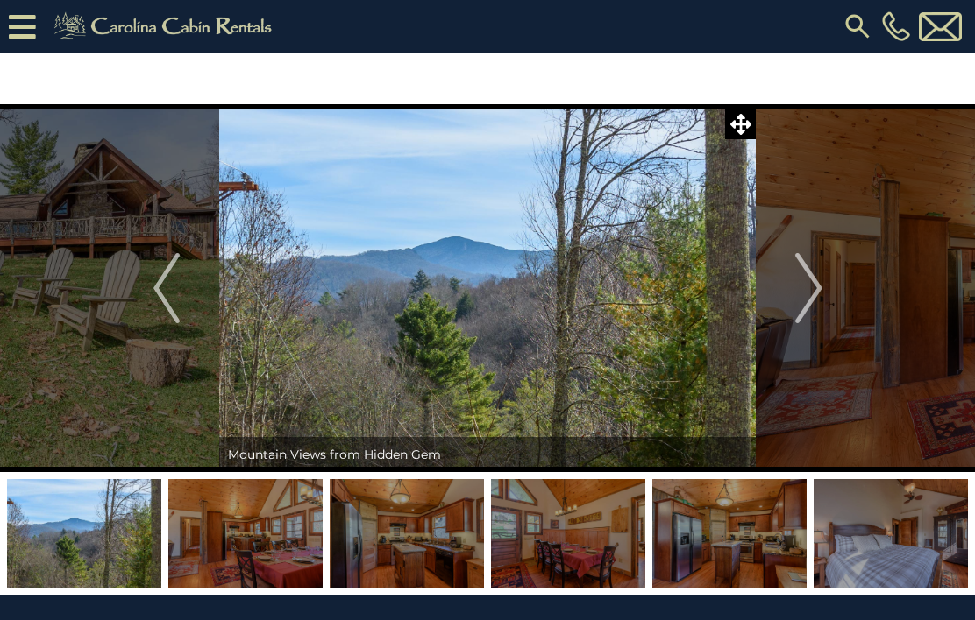
click at [818, 286] on img "Next" at bounding box center [808, 288] width 26 height 70
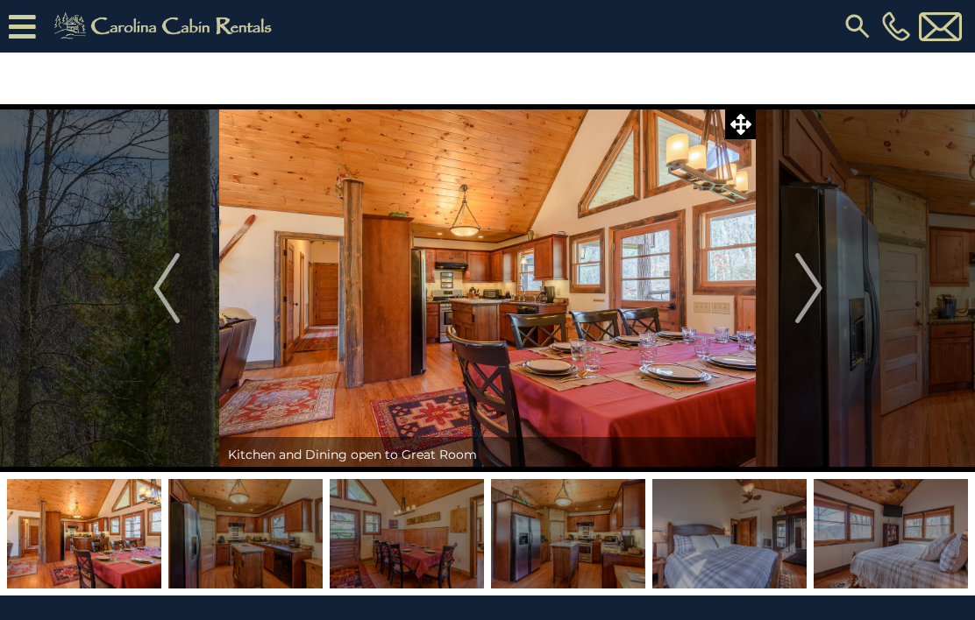
click at [823, 281] on button "Next" at bounding box center [808, 288] width 106 height 368
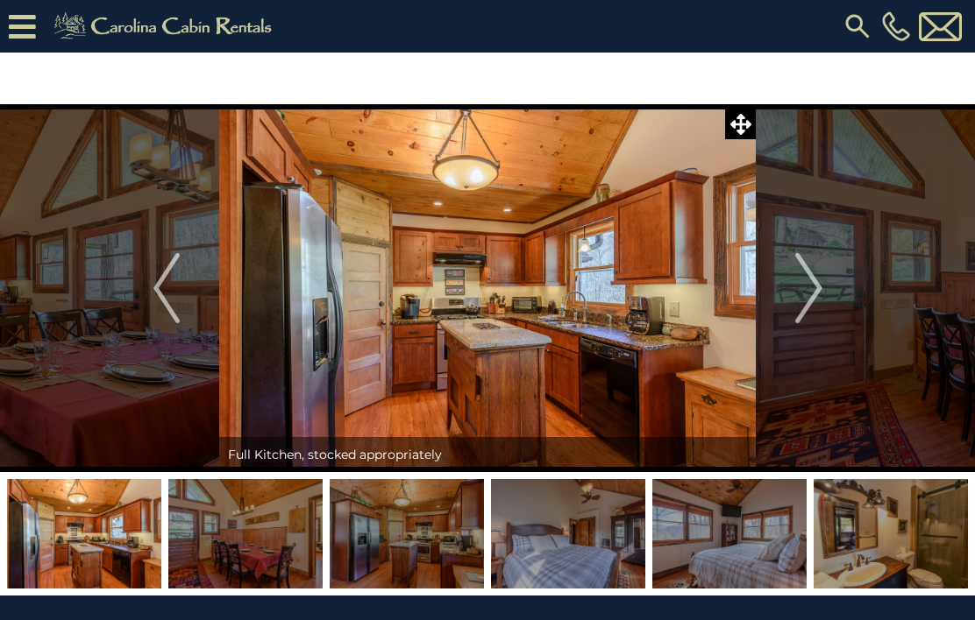
click at [809, 280] on img "Next" at bounding box center [808, 288] width 26 height 70
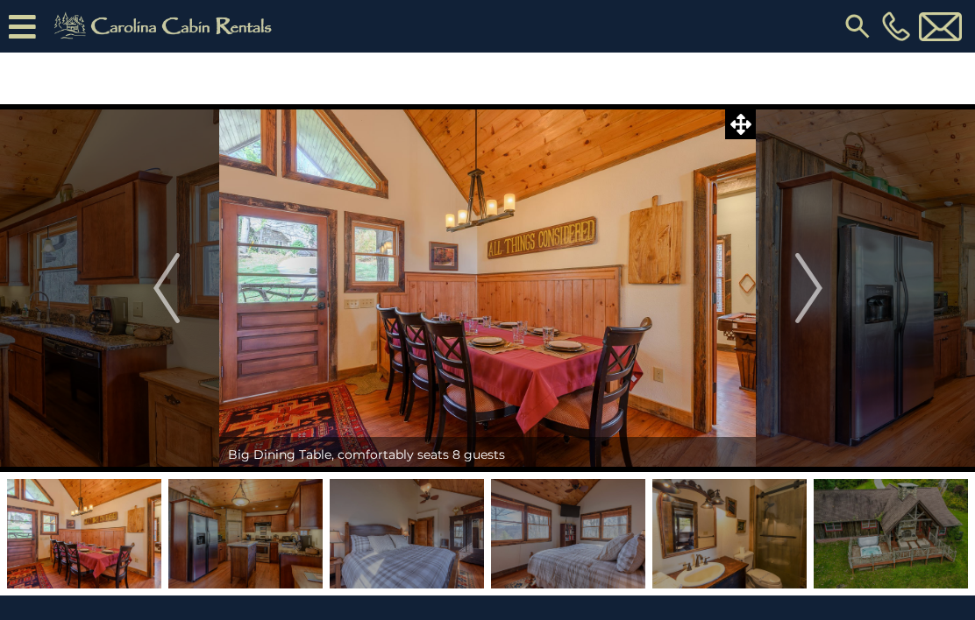
click at [810, 297] on img "Next" at bounding box center [808, 288] width 26 height 70
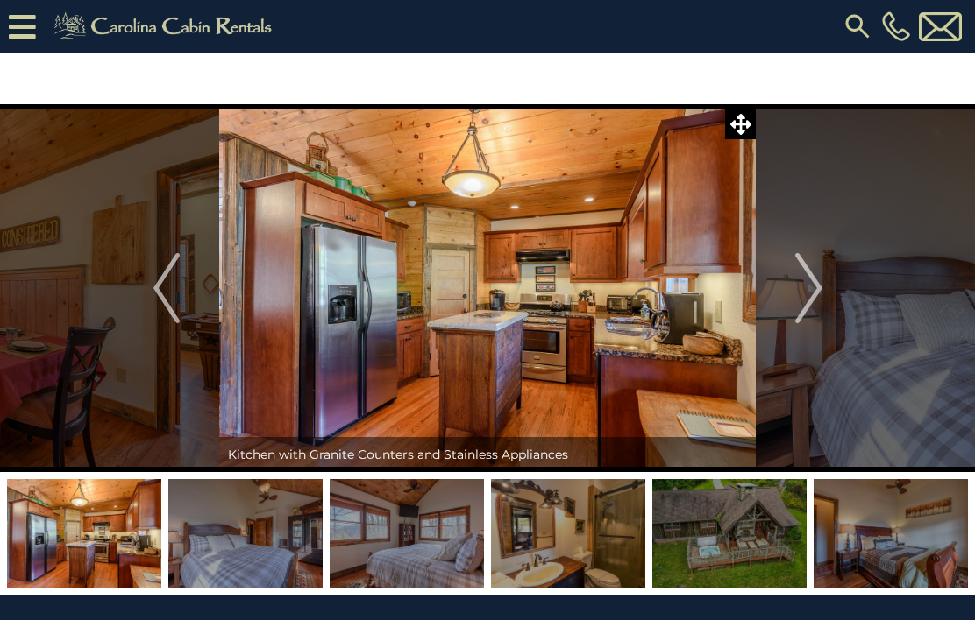
click at [813, 289] on img "Next" at bounding box center [808, 288] width 26 height 70
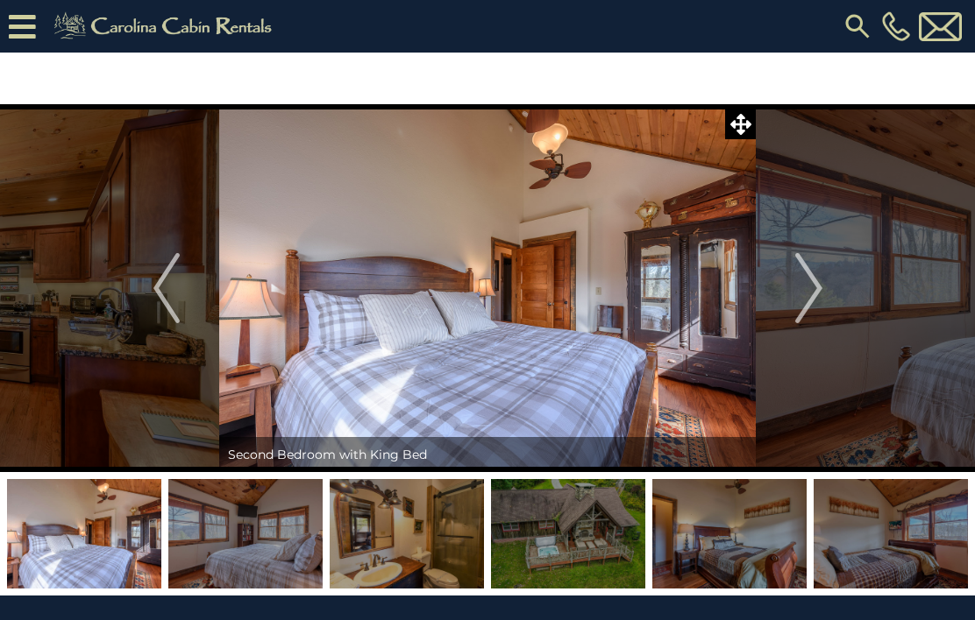
click at [154, 287] on img "Previous" at bounding box center [166, 288] width 26 height 70
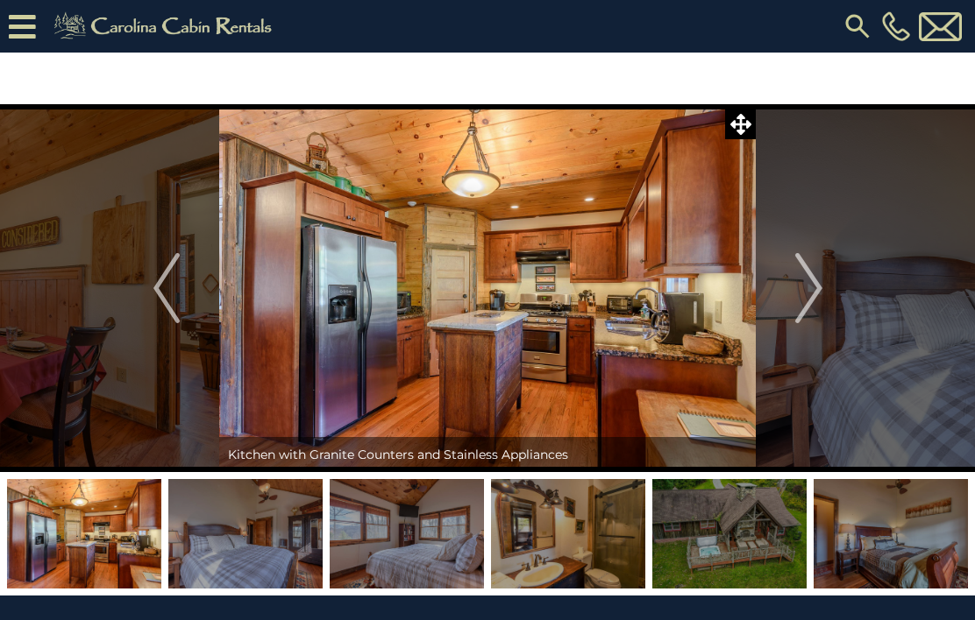
click at [583, 318] on img at bounding box center [487, 288] width 536 height 368
click at [578, 331] on img at bounding box center [487, 288] width 536 height 368
click at [822, 293] on button "Next" at bounding box center [808, 288] width 106 height 368
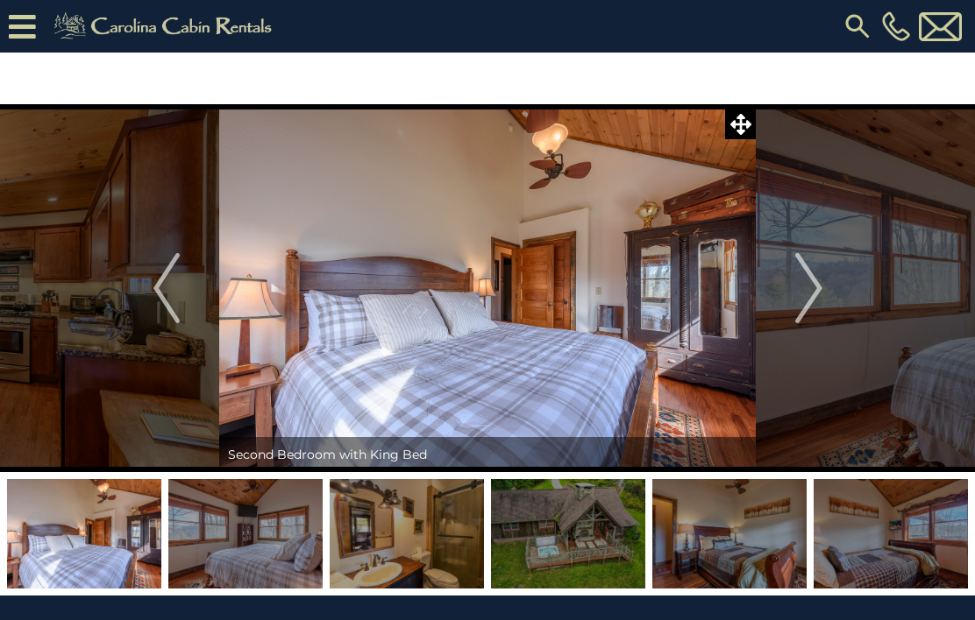
click at [828, 296] on button "Next" at bounding box center [808, 288] width 106 height 368
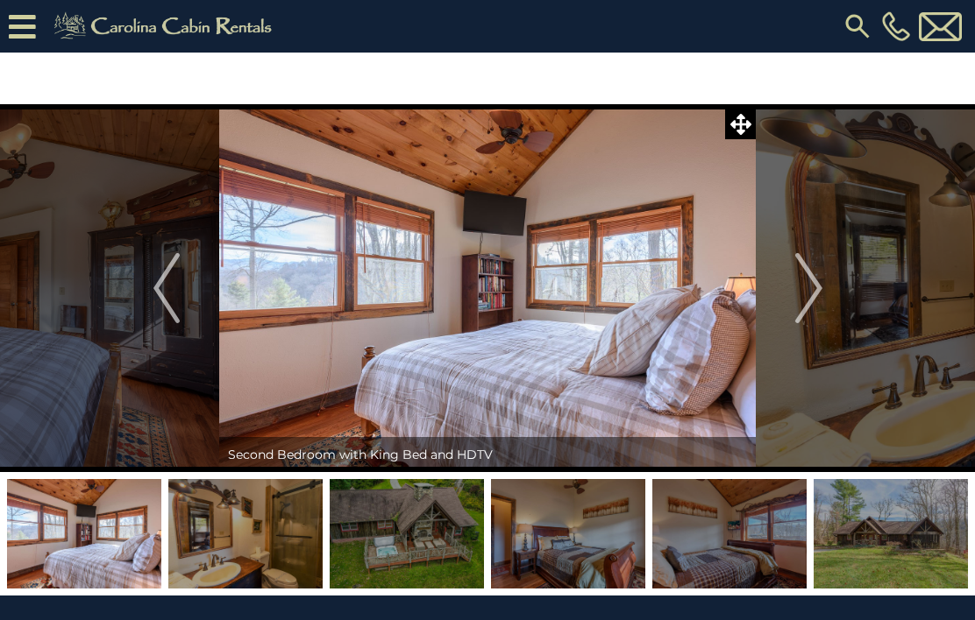
click at [804, 293] on img "Next" at bounding box center [808, 288] width 26 height 70
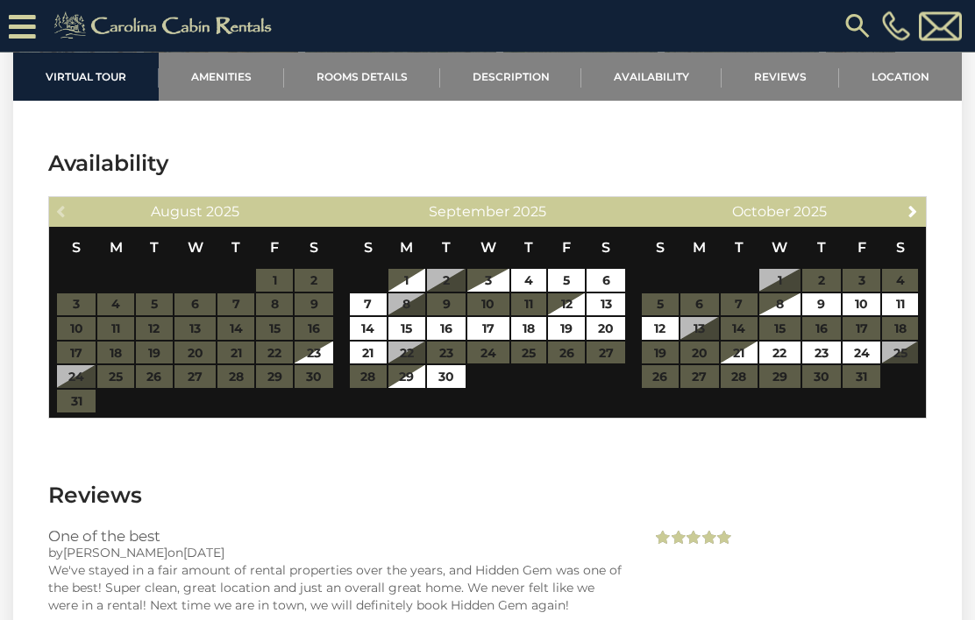
scroll to position [3005, 0]
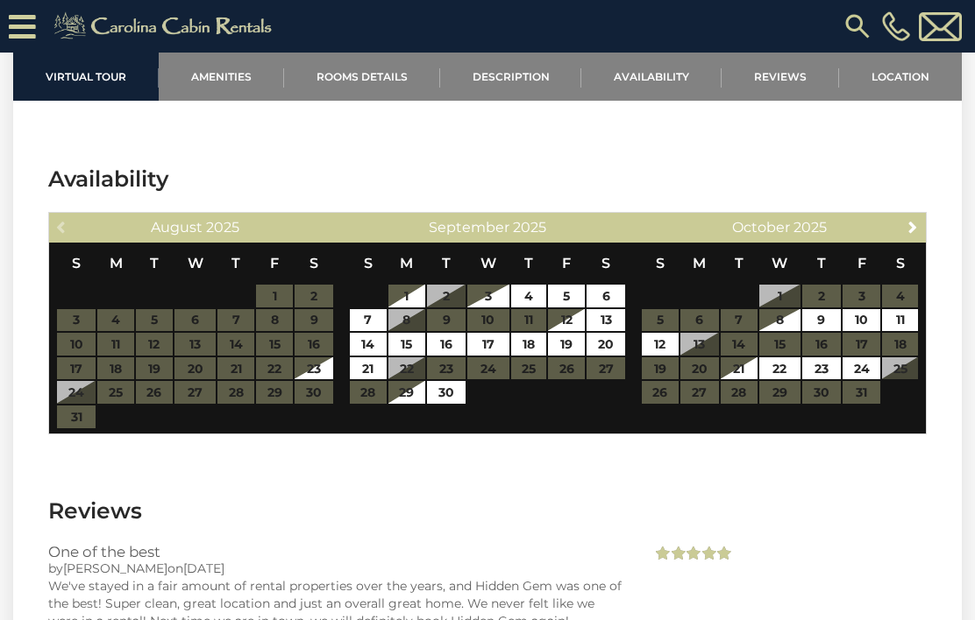
click at [925, 314] on div "Next October 2025 S M T W T F S 1 2 3 4 5 6 7 8 9 10 11 12 13 14 15 16 17 18 19…" at bounding box center [780, 322] width 292 height 219
click at [863, 326] on link "10" at bounding box center [861, 320] width 39 height 23
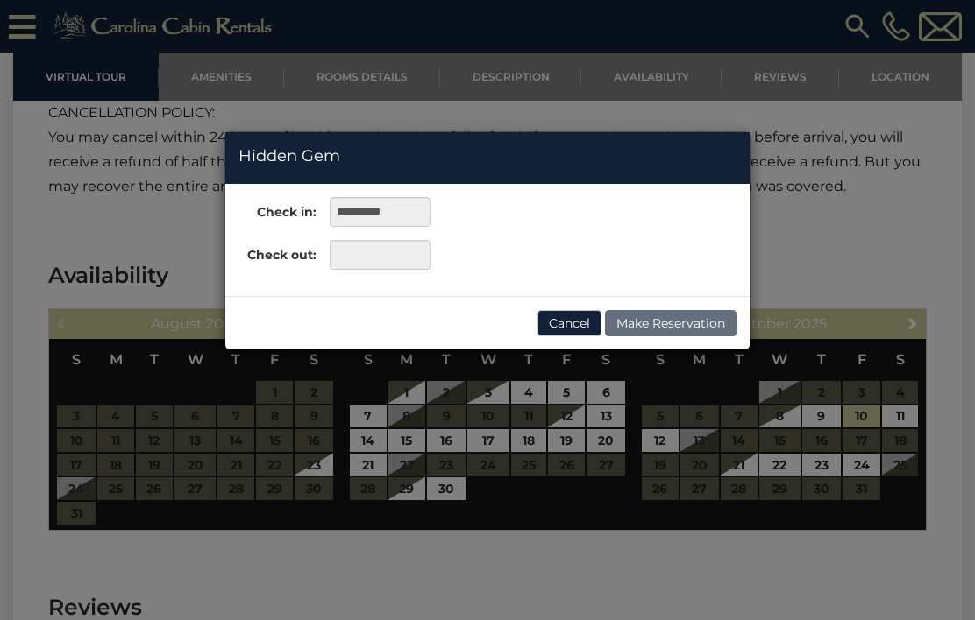
scroll to position [2902, 0]
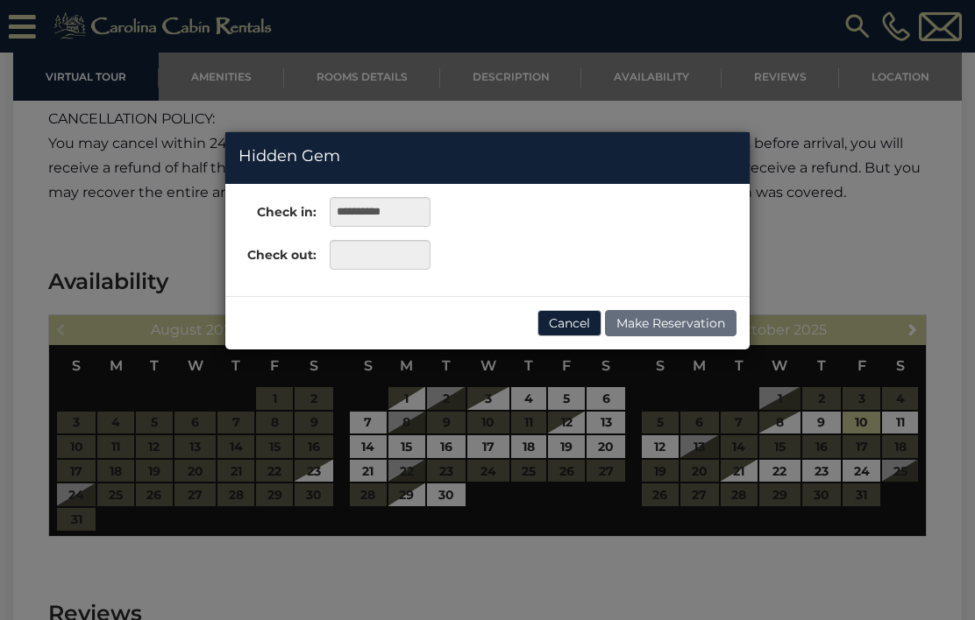
click at [659, 450] on div "**********" at bounding box center [487, 310] width 975 height 620
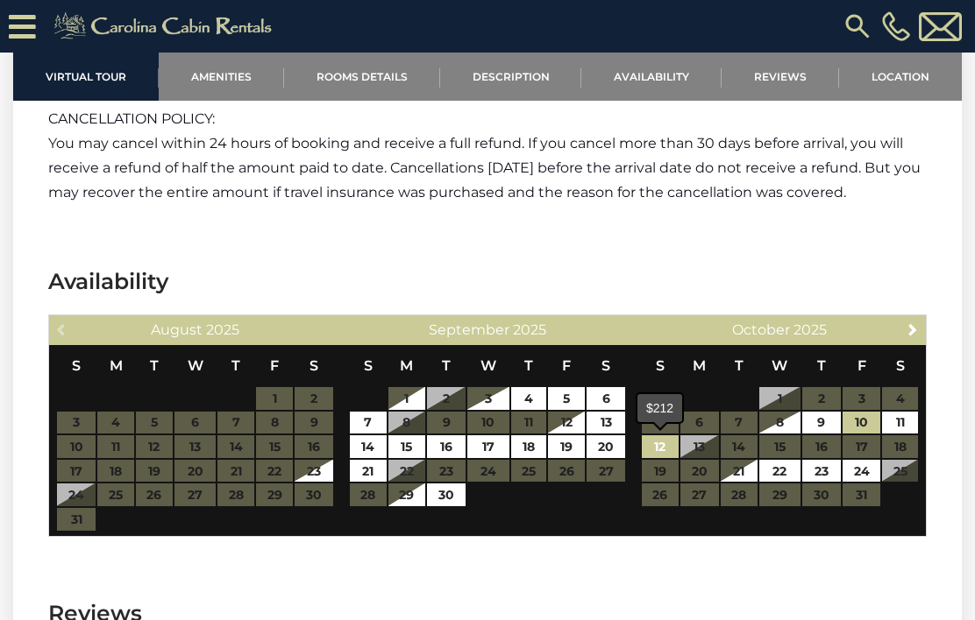
click at [666, 443] on link "12" at bounding box center [659, 447] width 37 height 23
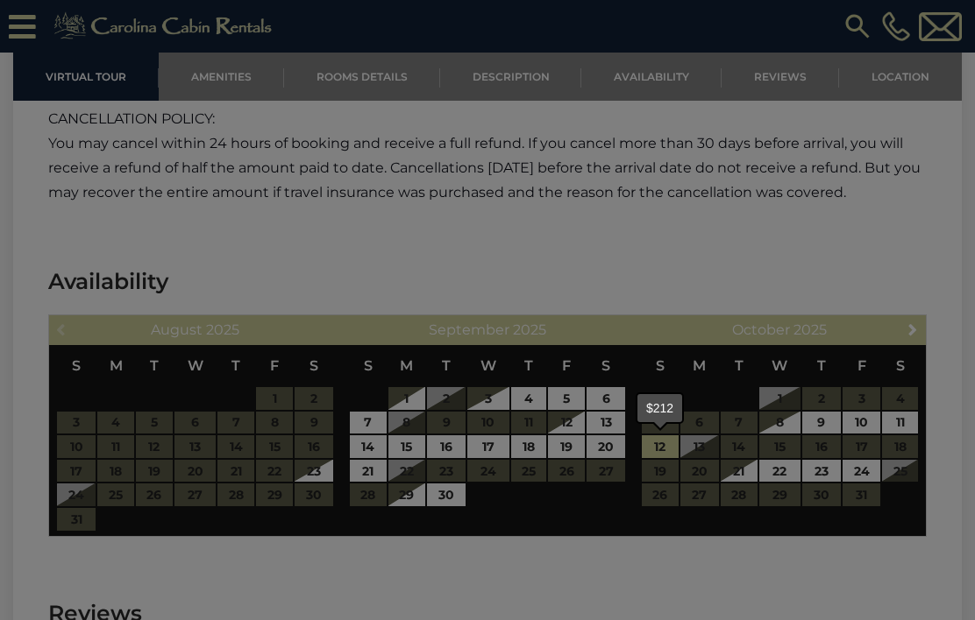
type input "**********"
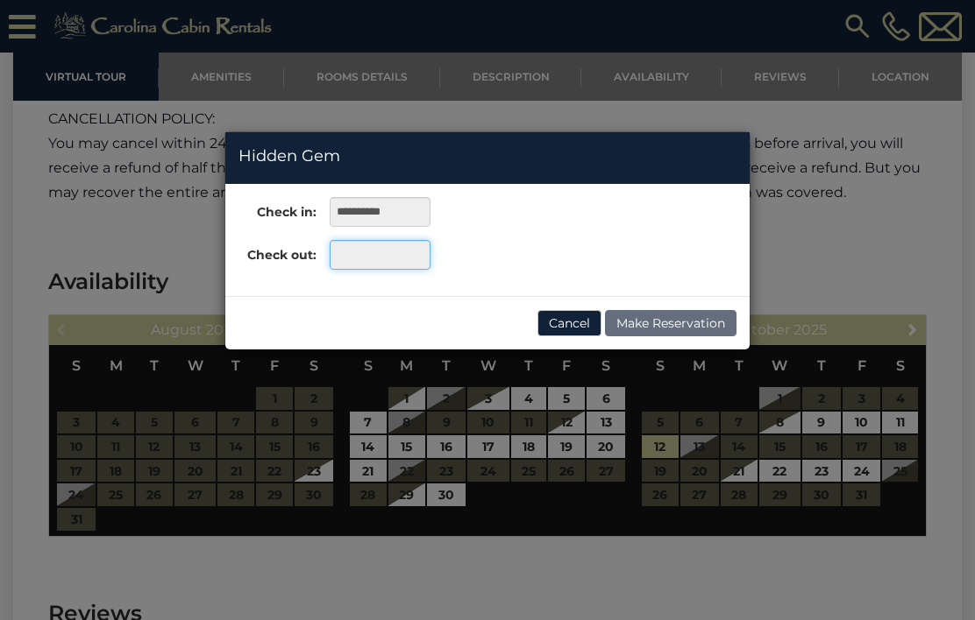
click at [387, 257] on input "text" at bounding box center [380, 255] width 101 height 30
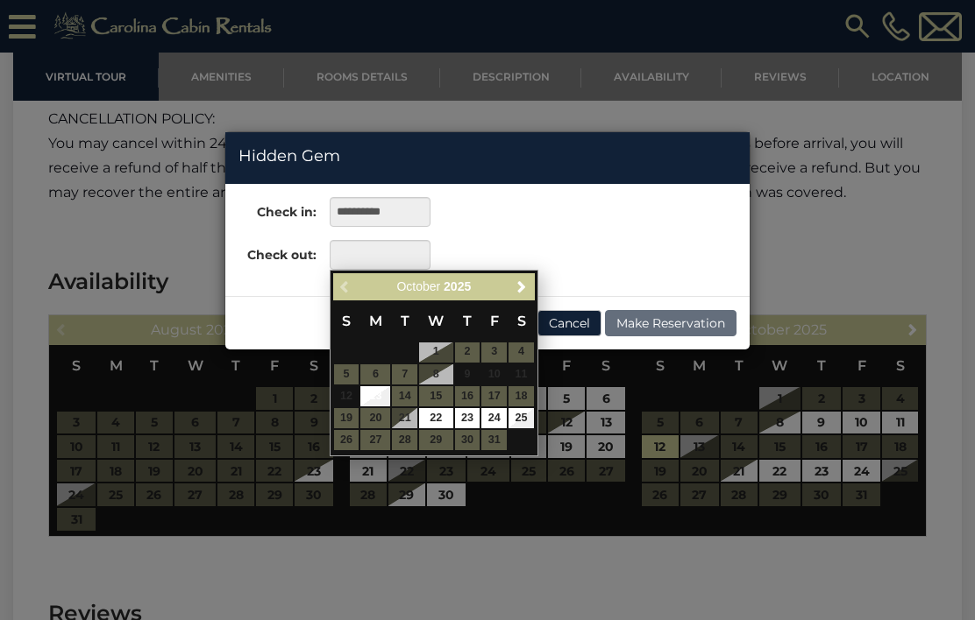
click at [376, 397] on link "13" at bounding box center [375, 396] width 30 height 20
type input "**********"
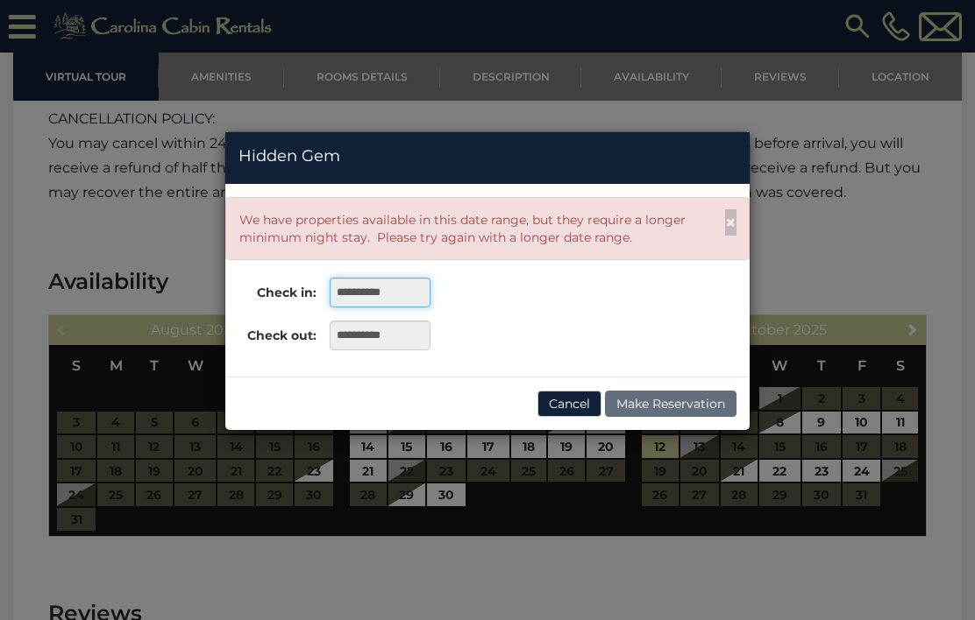
click at [394, 302] on input "**********" at bounding box center [380, 293] width 101 height 30
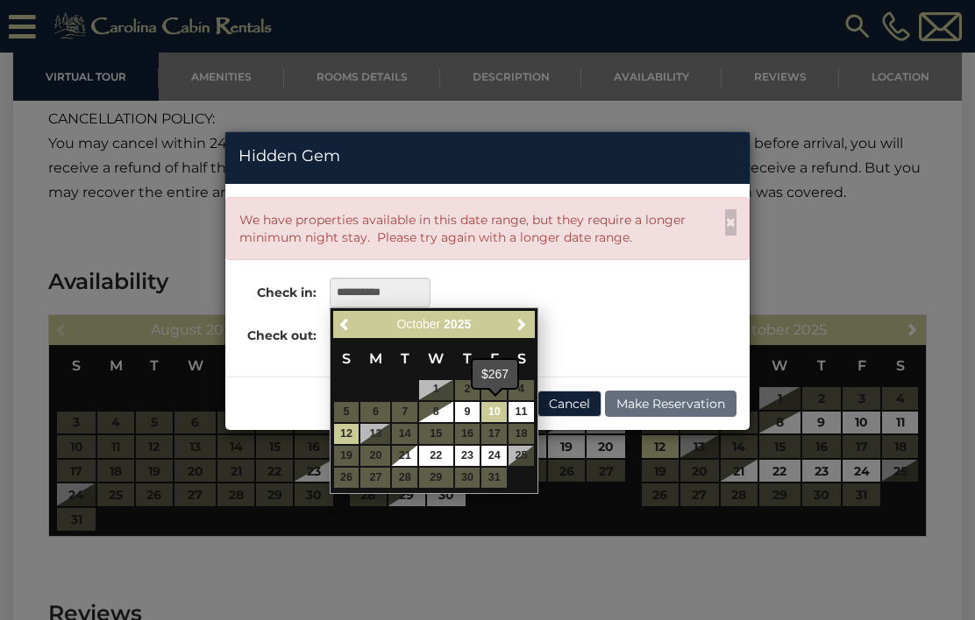
click at [501, 409] on link "10" at bounding box center [493, 412] width 25 height 20
type input "**********"
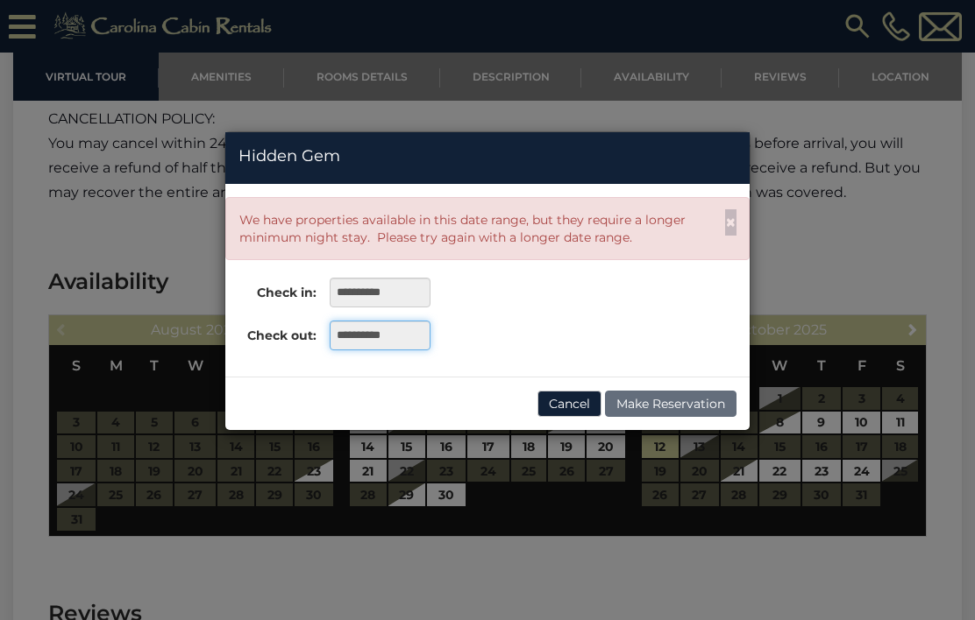
click at [415, 329] on input "**********" at bounding box center [380, 336] width 101 height 30
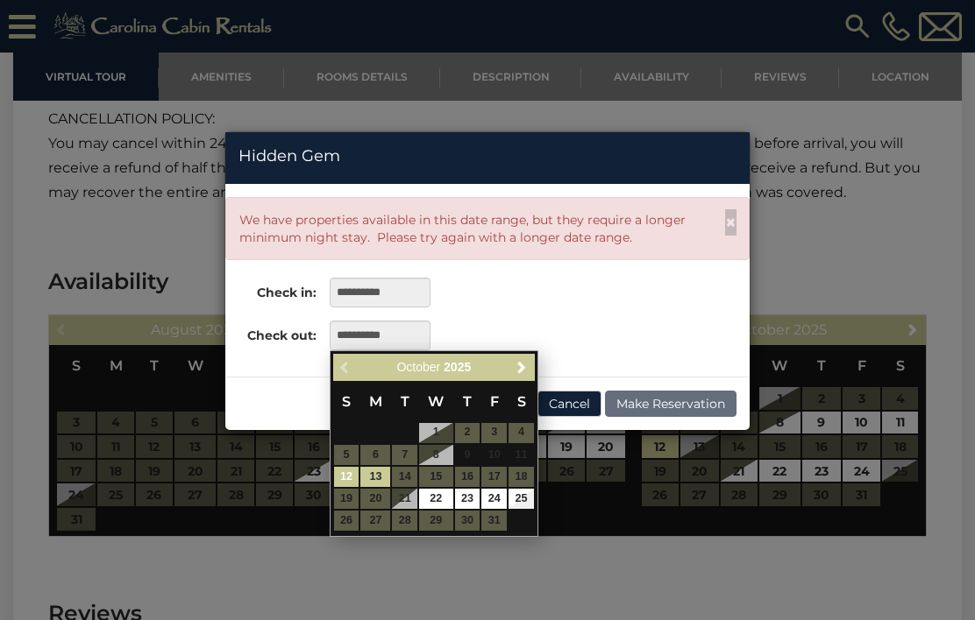
click at [353, 473] on link "12" at bounding box center [346, 477] width 25 height 20
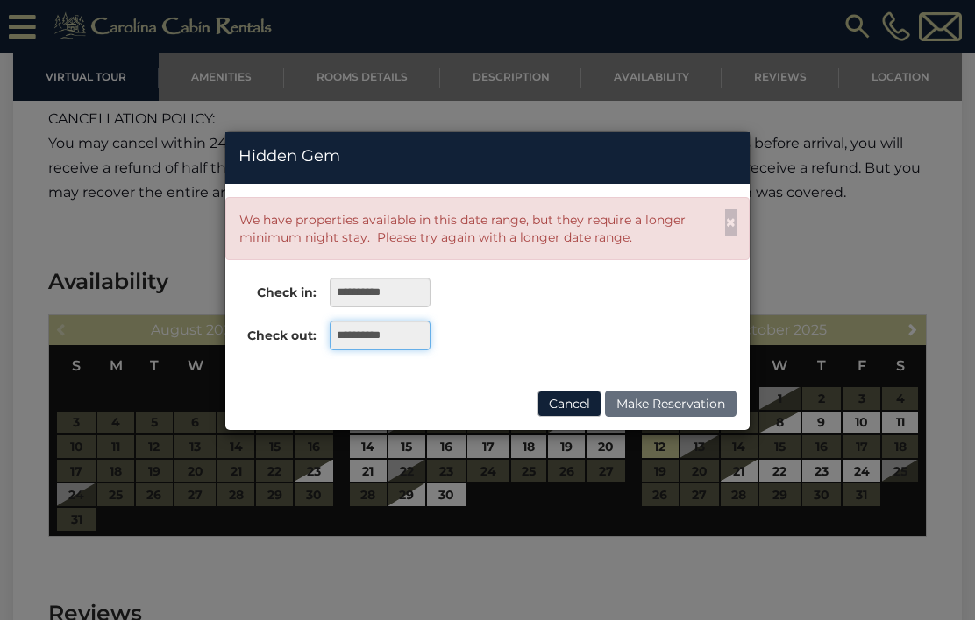
click at [419, 327] on input "**********" at bounding box center [380, 336] width 101 height 30
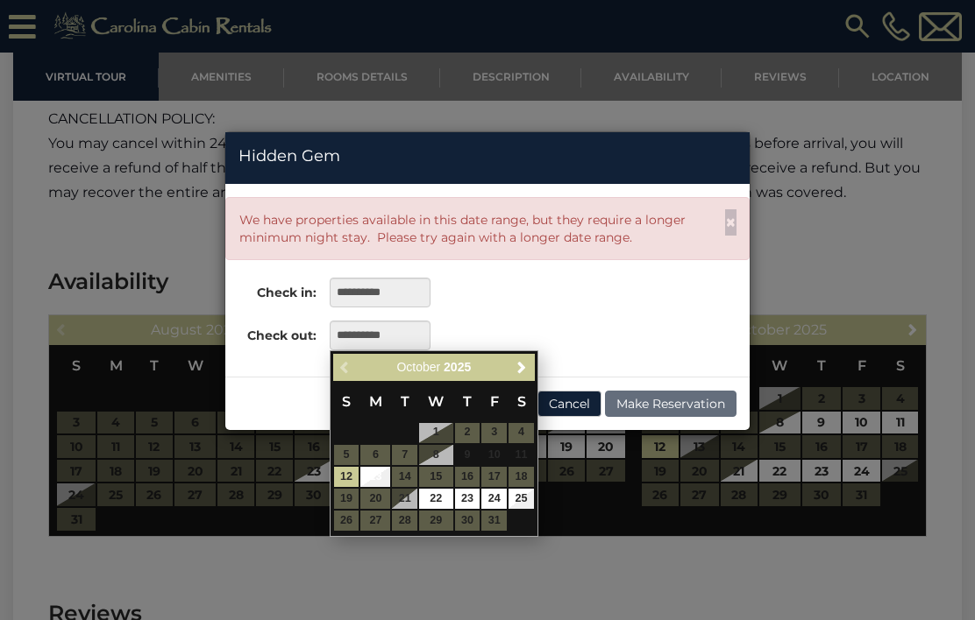
click at [383, 467] on link "13" at bounding box center [375, 477] width 30 height 20
type input "**********"
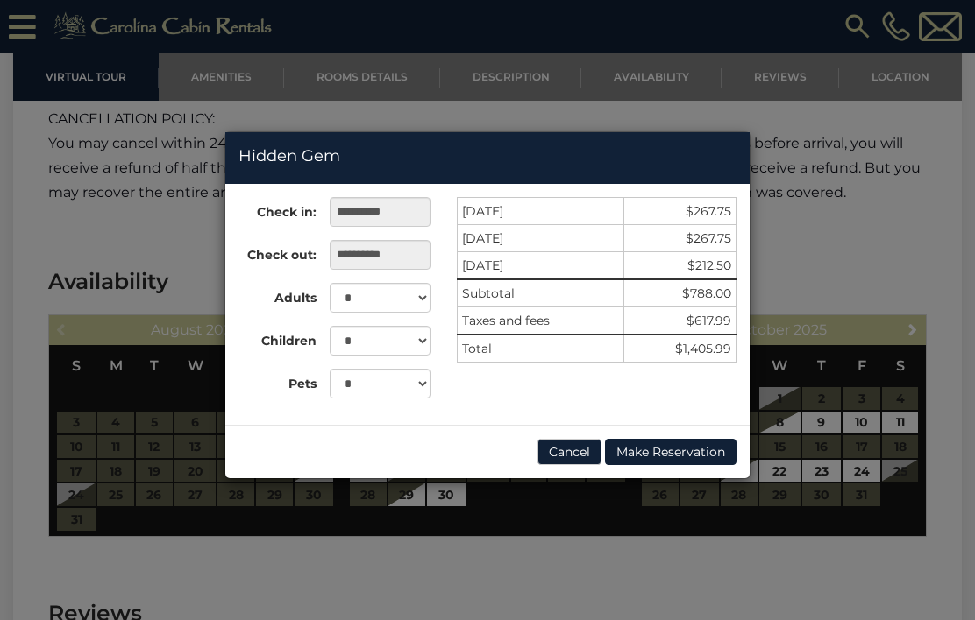
click at [824, 269] on div "**********" at bounding box center [487, 310] width 975 height 620
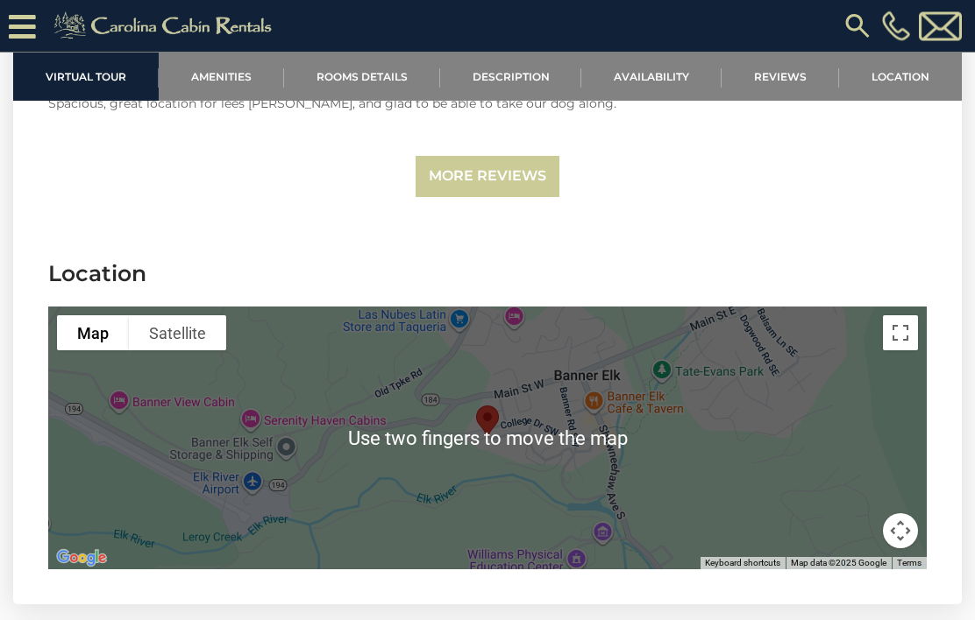
scroll to position [3869, 0]
